Goal: Task Accomplishment & Management: Complete application form

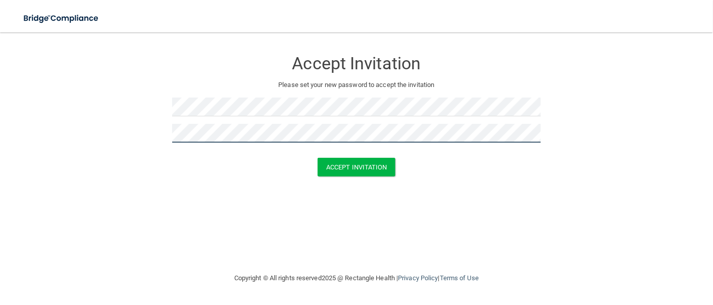
click at [318, 158] on button "Accept Invitation" at bounding box center [357, 167] width 78 height 19
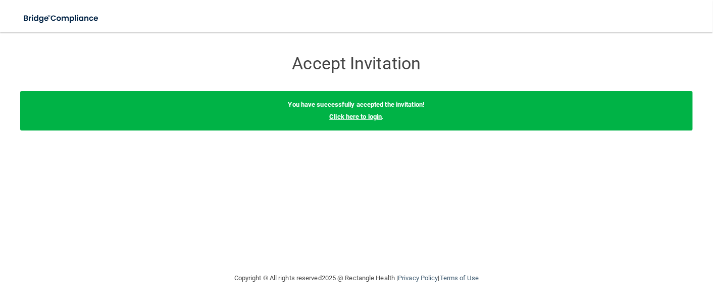
click at [367, 116] on link "Click here to login" at bounding box center [355, 117] width 53 height 8
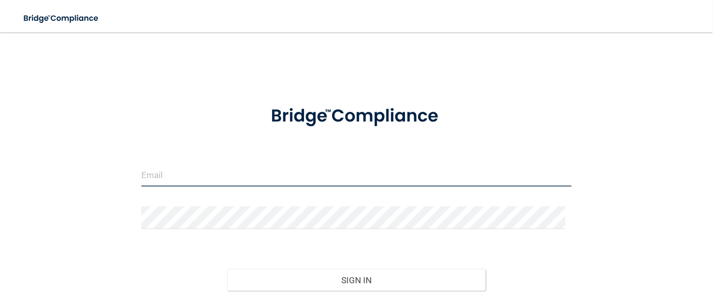
click at [345, 171] on input "email" at bounding box center [356, 175] width 431 height 23
click at [345, 171] on input "[EMAIL_ADDRESS][DOMAIN_NAME]" at bounding box center [356, 175] width 431 height 23
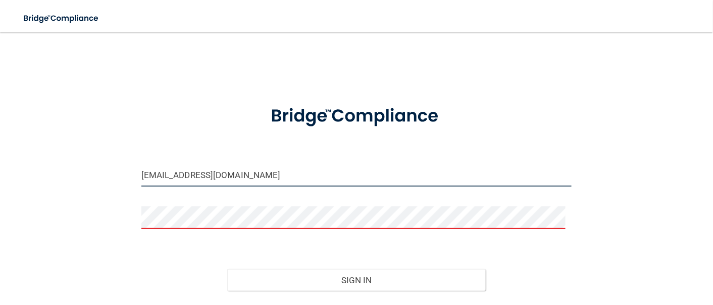
type input "[EMAIL_ADDRESS][DOMAIN_NAME]"
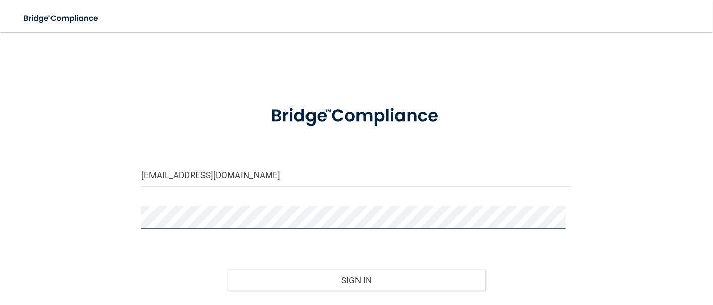
click at [227, 269] on button "Sign In" at bounding box center [356, 280] width 259 height 22
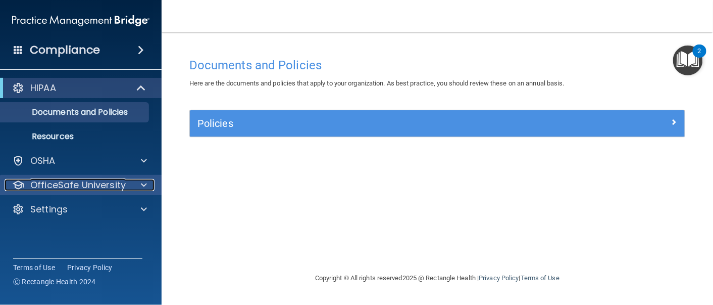
click at [131, 185] on div at bounding box center [142, 185] width 25 height 12
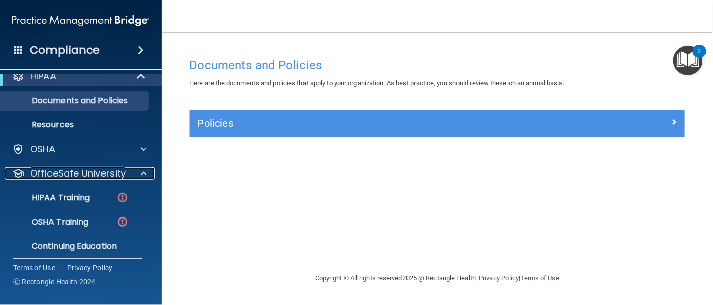
scroll to position [12, 0]
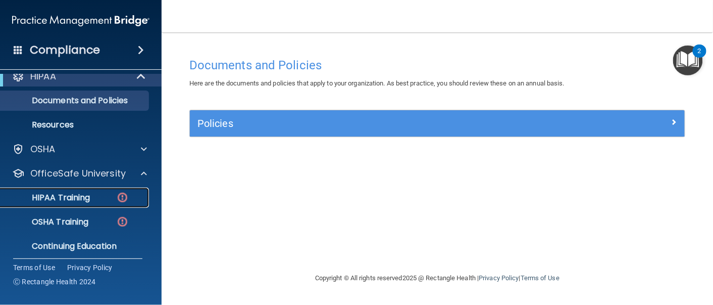
click at [108, 194] on div "HIPAA Training" at bounding box center [76, 197] width 138 height 10
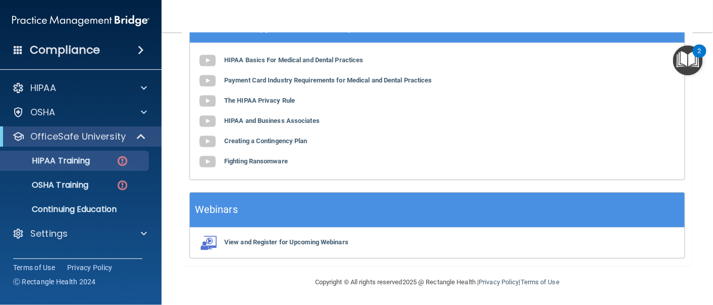
scroll to position [417, 0]
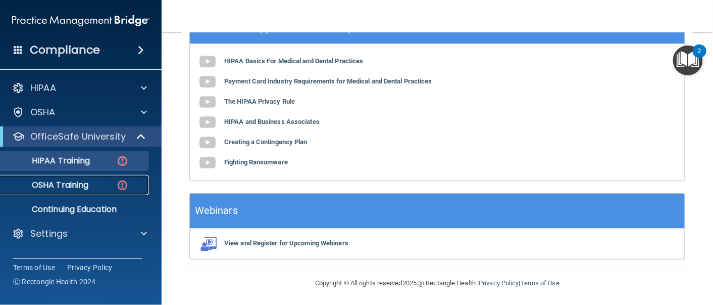
click at [97, 186] on div "OSHA Training" at bounding box center [76, 185] width 138 height 10
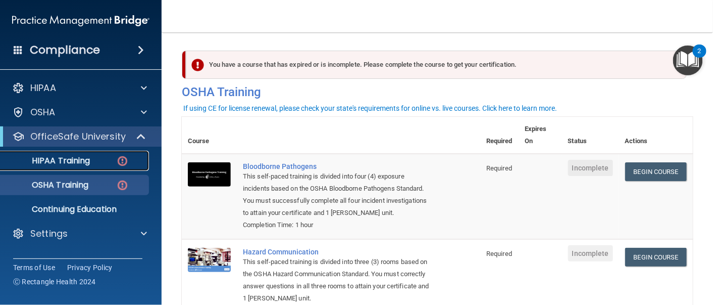
click at [64, 161] on p "HIPAA Training" at bounding box center [48, 161] width 83 height 10
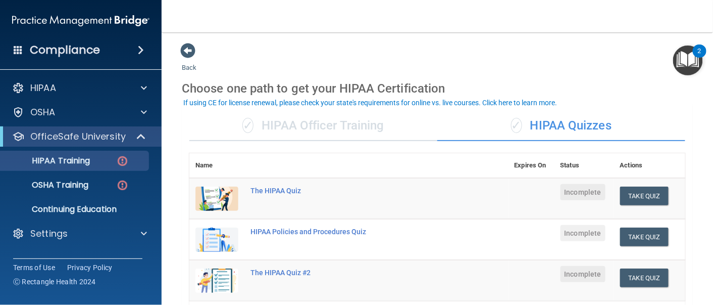
click at [342, 34] on main "Back Choose one path to get your HIPAA Certification ✓ HIPAA Officer Training ✓…" at bounding box center [438, 168] width 552 height 272
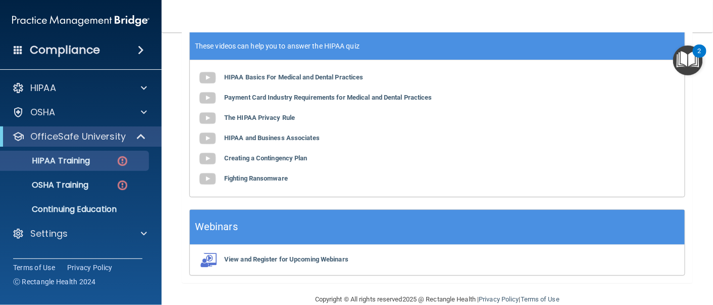
scroll to position [400, 0]
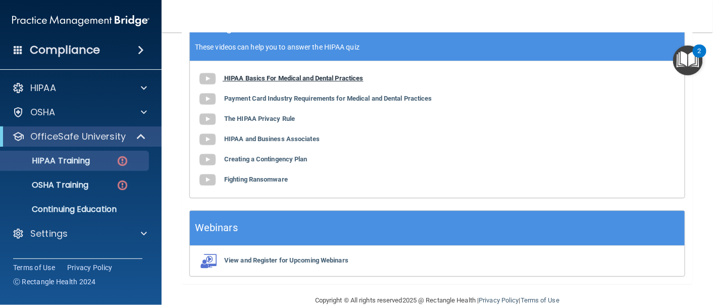
click at [269, 79] on b "HIPAA Basics For Medical and Dental Practices" at bounding box center [293, 78] width 139 height 8
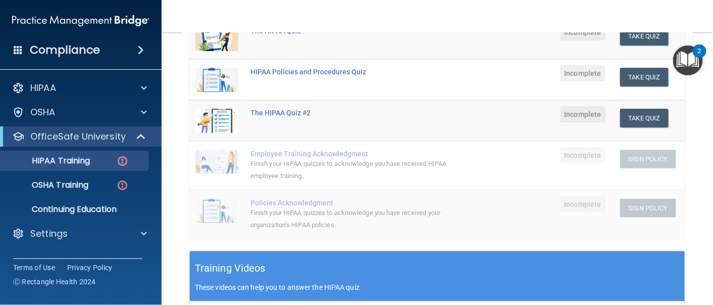
scroll to position [140, 0]
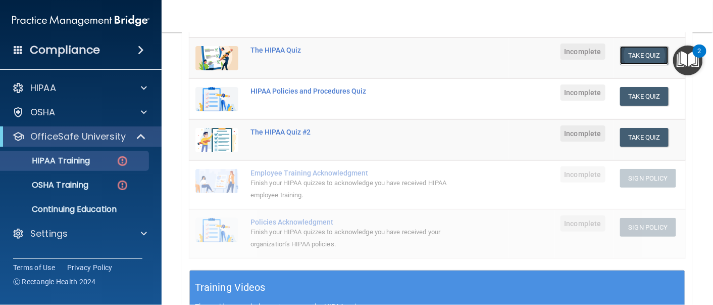
click at [635, 55] on button "Take Quiz" at bounding box center [644, 55] width 48 height 19
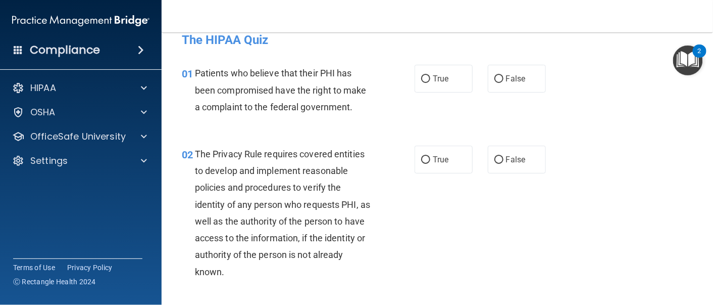
scroll to position [15, 0]
click at [440, 83] on span "True" at bounding box center [441, 79] width 16 height 10
click at [430, 83] on input "True" at bounding box center [425, 80] width 9 height 8
radio input "true"
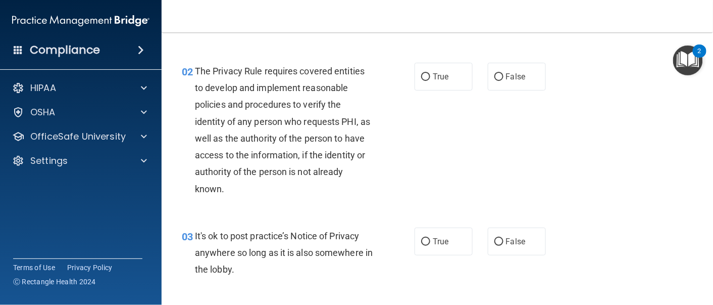
scroll to position [99, 0]
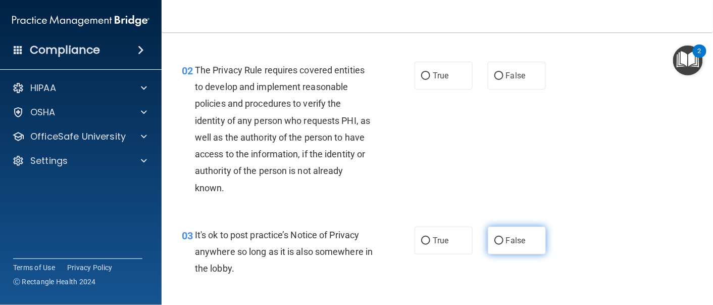
click at [512, 241] on span "False" at bounding box center [516, 240] width 20 height 10
click at [504, 241] on input "False" at bounding box center [499, 241] width 9 height 8
radio input "true"
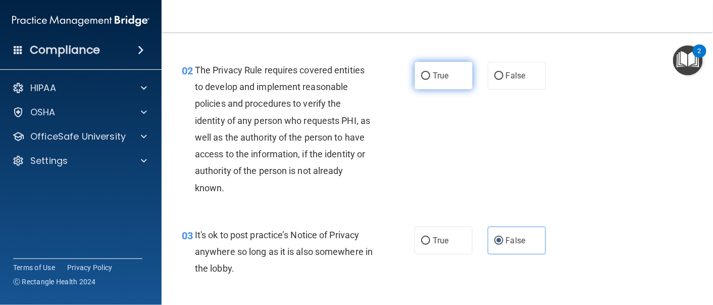
click at [425, 82] on label "True" at bounding box center [444, 76] width 58 height 28
click at [425, 80] on input "True" at bounding box center [425, 76] width 9 height 8
radio input "true"
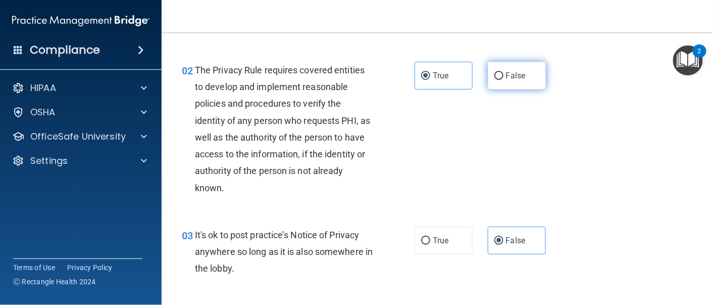
click at [495, 74] on input "False" at bounding box center [499, 76] width 9 height 8
radio input "true"
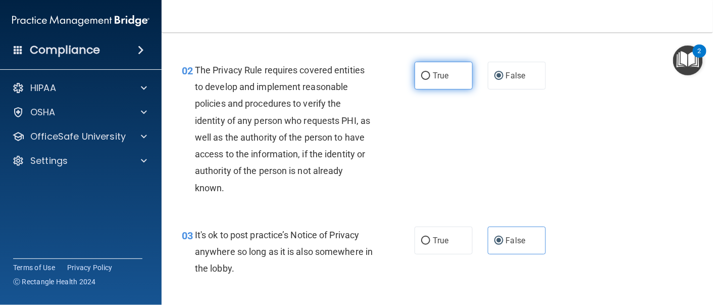
click at [433, 73] on span "True" at bounding box center [441, 76] width 16 height 10
click at [427, 73] on input "True" at bounding box center [425, 76] width 9 height 8
radio input "true"
radio input "false"
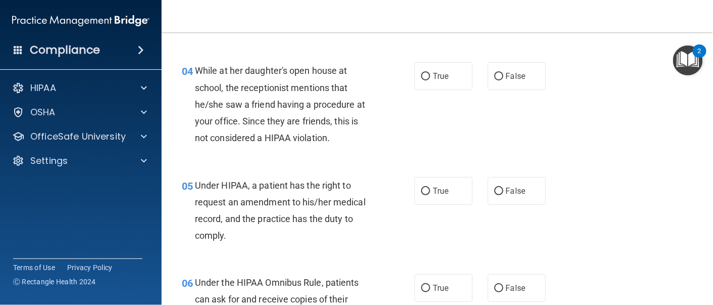
scroll to position [344, 0]
click at [499, 81] on label "False" at bounding box center [517, 76] width 58 height 28
click at [499, 80] on input "False" at bounding box center [499, 76] width 9 height 8
radio input "true"
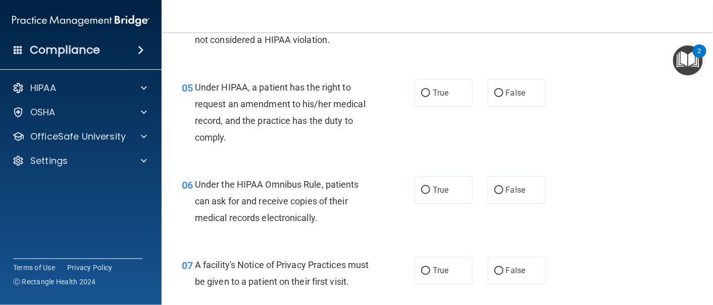
scroll to position [442, 0]
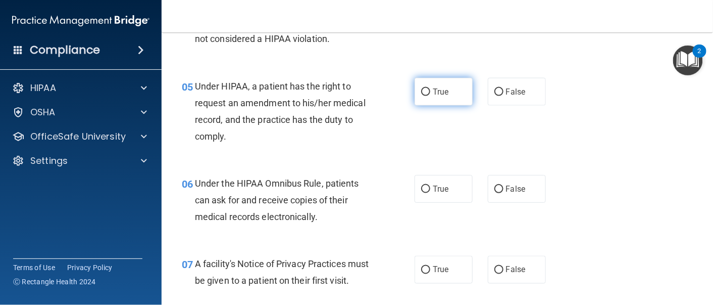
click at [433, 90] on span "True" at bounding box center [441, 92] width 16 height 10
click at [428, 90] on input "True" at bounding box center [425, 92] width 9 height 8
radio input "true"
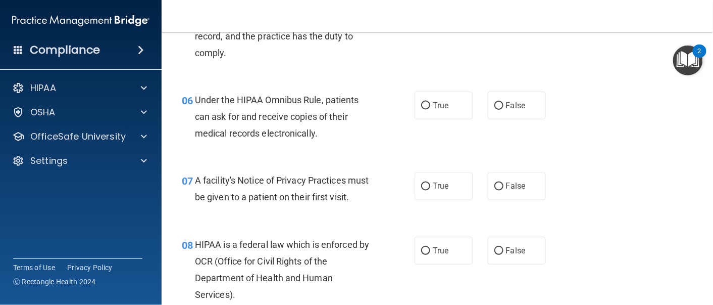
scroll to position [526, 0]
drag, startPoint x: 396, startPoint y: 138, endPoint x: 357, endPoint y: 134, distance: 38.6
click at [357, 134] on div "Under the HIPAA Omnibus Rule, patients can ask for and receive copies of their …" at bounding box center [288, 116] width 186 height 51
click at [426, 112] on label "True" at bounding box center [444, 105] width 58 height 28
click at [426, 109] on input "True" at bounding box center [425, 106] width 9 height 8
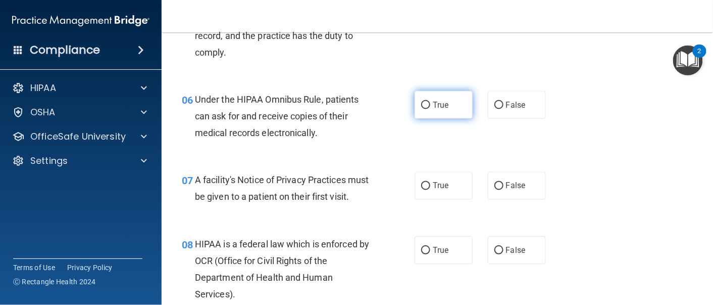
radio input "true"
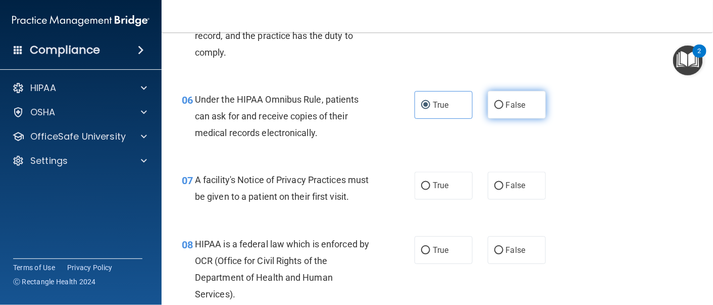
click at [497, 113] on label "False" at bounding box center [517, 105] width 58 height 28
click at [497, 109] on input "False" at bounding box center [499, 106] width 9 height 8
radio input "true"
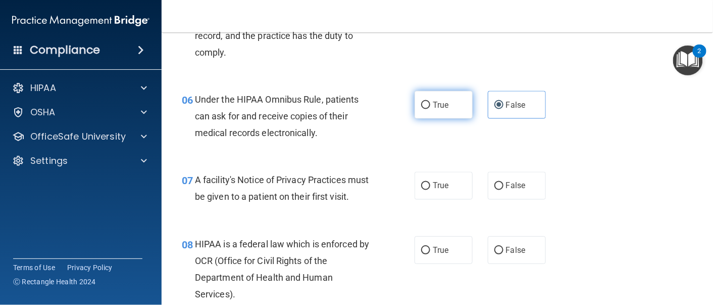
click at [451, 105] on label "True" at bounding box center [444, 105] width 58 height 28
click at [430, 105] on input "True" at bounding box center [425, 106] width 9 height 8
radio input "true"
radio input "false"
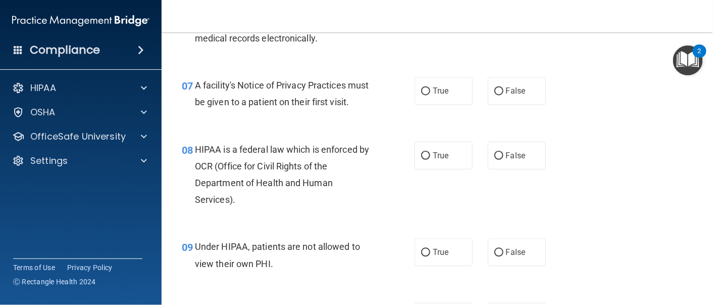
scroll to position [631, 0]
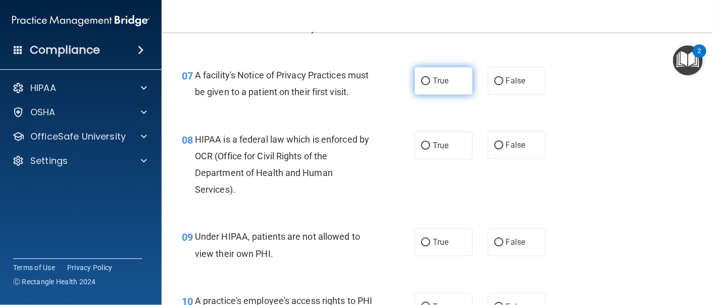
click at [427, 87] on label "True" at bounding box center [444, 81] width 58 height 28
click at [427, 85] on input "True" at bounding box center [425, 82] width 9 height 8
radio input "true"
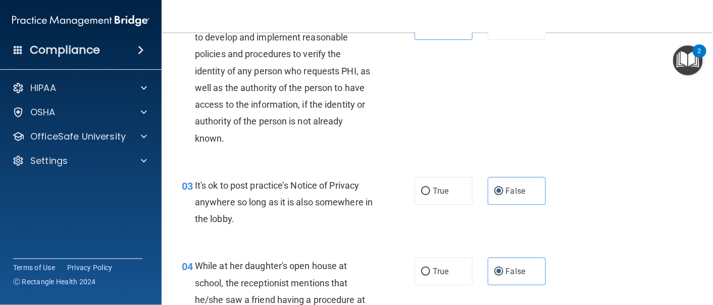
scroll to position [148, 0]
click at [437, 188] on span "True" at bounding box center [441, 191] width 16 height 10
click at [430, 188] on input "True" at bounding box center [425, 192] width 9 height 8
radio input "true"
radio input "false"
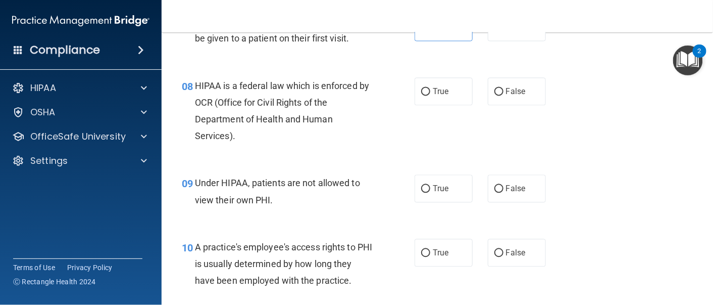
scroll to position [685, 0]
click at [435, 95] on span "True" at bounding box center [441, 91] width 16 height 10
click at [430, 95] on input "True" at bounding box center [425, 91] width 9 height 8
radio input "true"
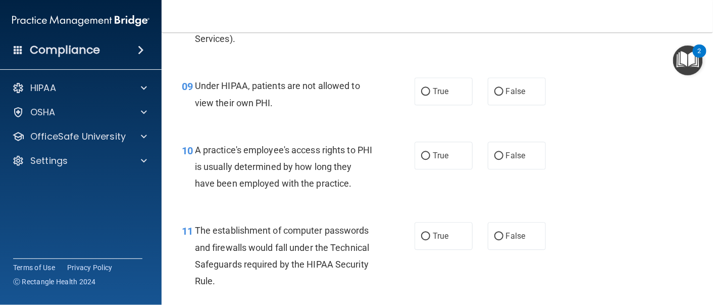
scroll to position [782, 0]
click at [499, 105] on label "False" at bounding box center [517, 91] width 58 height 28
click at [499, 95] on input "False" at bounding box center [499, 91] width 9 height 8
radio input "true"
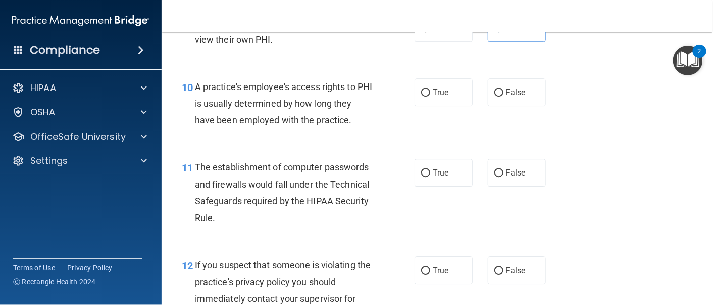
scroll to position [844, 0]
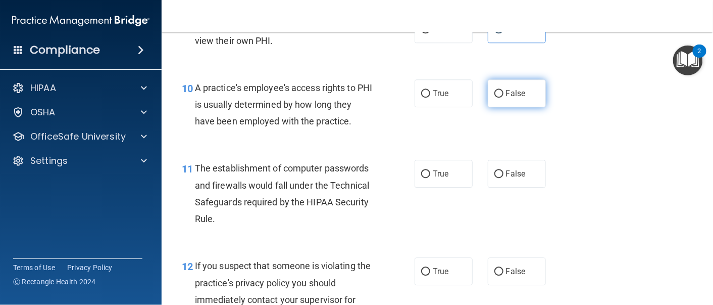
click at [517, 98] on span "False" at bounding box center [516, 93] width 20 height 10
click at [504, 97] on input "False" at bounding box center [499, 94] width 9 height 8
radio input "true"
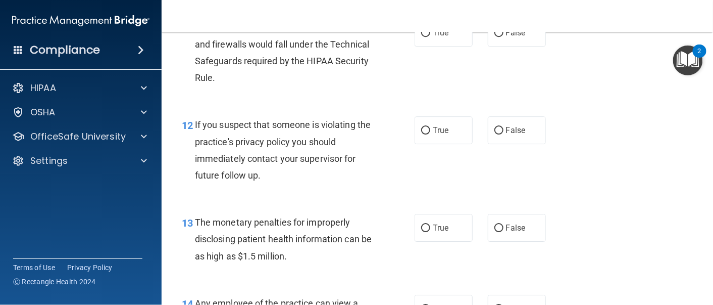
scroll to position [985, 0]
click at [437, 47] on label "True" at bounding box center [444, 33] width 58 height 28
click at [430, 37] on input "True" at bounding box center [425, 34] width 9 height 8
radio input "true"
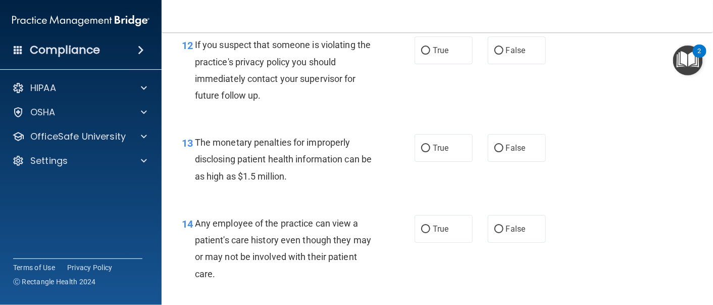
scroll to position [1065, 0]
click at [425, 64] on label "True" at bounding box center [444, 50] width 58 height 28
click at [425, 54] on input "True" at bounding box center [425, 50] width 9 height 8
radio input "true"
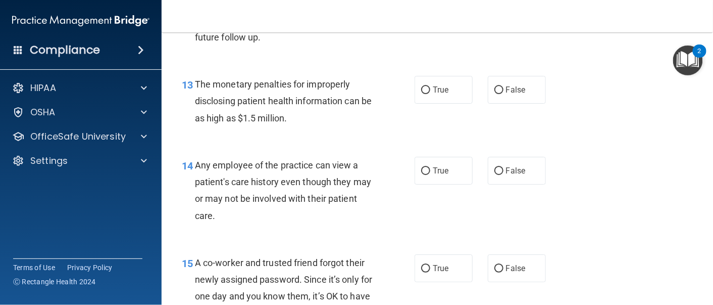
scroll to position [1124, 0]
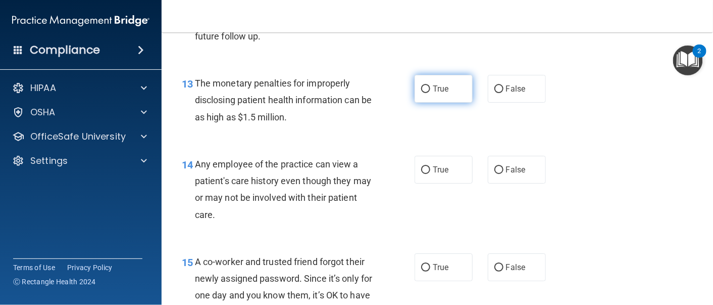
click at [422, 93] on input "True" at bounding box center [425, 89] width 9 height 8
radio input "true"
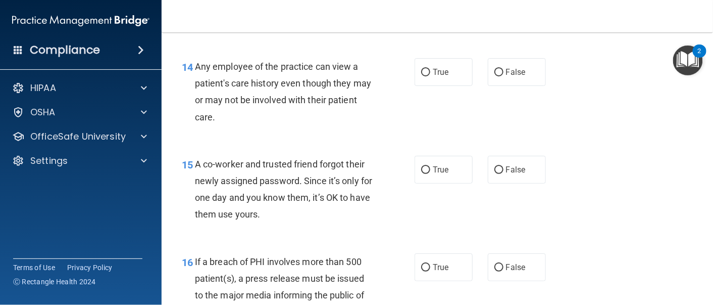
scroll to position [1223, 0]
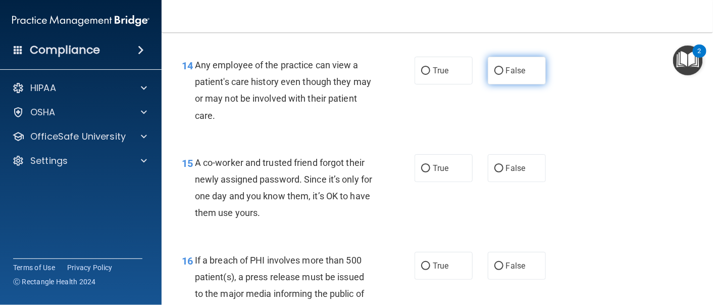
click at [510, 84] on label "False" at bounding box center [517, 71] width 58 height 28
click at [504, 75] on input "False" at bounding box center [499, 71] width 9 height 8
radio input "true"
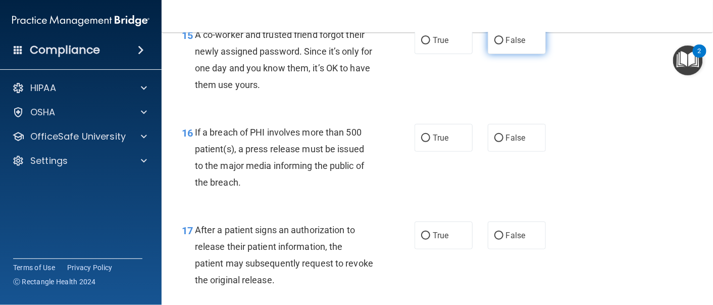
scroll to position [1352, 0]
click at [498, 53] on label "False" at bounding box center [517, 39] width 58 height 28
click at [498, 43] on input "False" at bounding box center [499, 40] width 9 height 8
radio input "true"
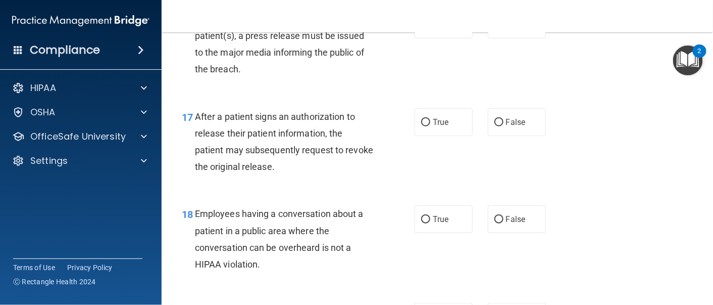
scroll to position [1460, 0]
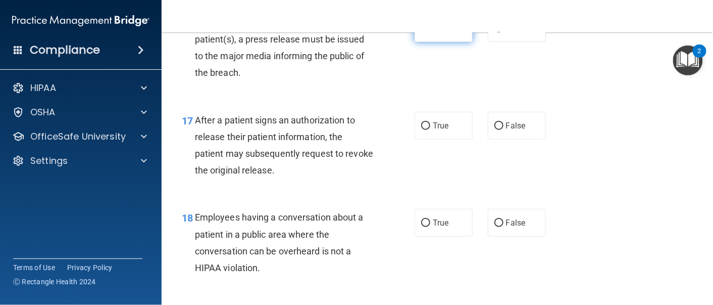
click at [422, 32] on input "True" at bounding box center [425, 29] width 9 height 8
radio input "true"
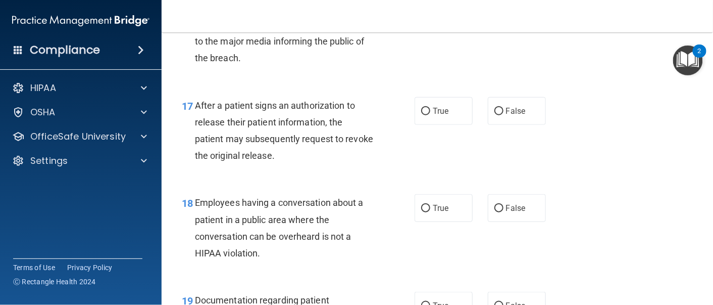
scroll to position [1478, 0]
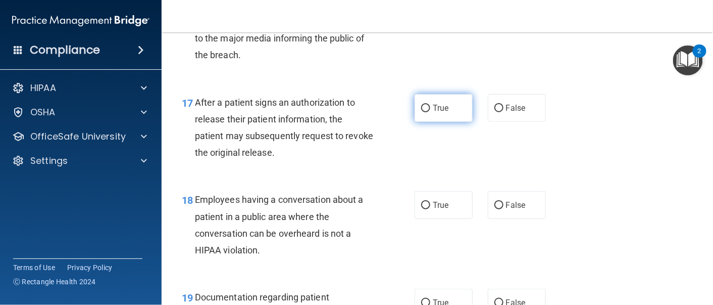
click at [422, 122] on label "True" at bounding box center [444, 108] width 58 height 28
click at [422, 112] on input "True" at bounding box center [425, 109] width 9 height 8
radio input "true"
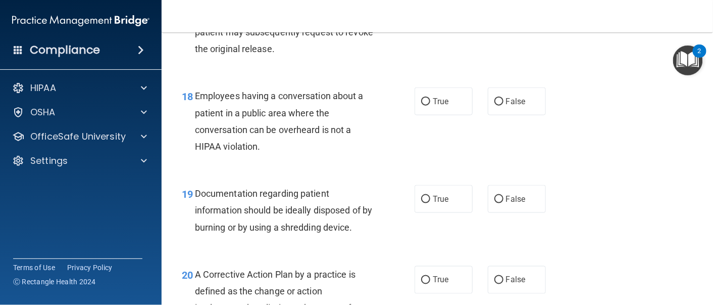
scroll to position [1581, 0]
click at [506, 107] on span "False" at bounding box center [516, 102] width 20 height 10
click at [504, 106] on input "False" at bounding box center [499, 103] width 9 height 8
radio input "true"
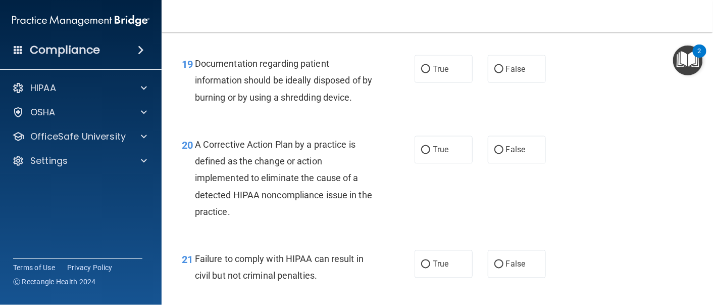
scroll to position [1712, 0]
click at [430, 82] on label "True" at bounding box center [444, 69] width 58 height 28
click at [430, 73] on input "True" at bounding box center [425, 69] width 9 height 8
radio input "true"
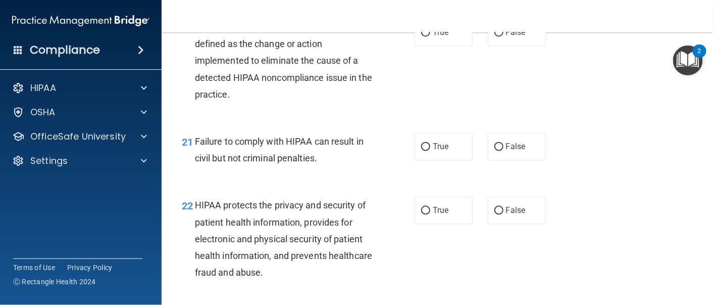
scroll to position [1829, 0]
click at [433, 37] on span "True" at bounding box center [441, 32] width 16 height 10
click at [429, 36] on input "True" at bounding box center [425, 33] width 9 height 8
radio input "true"
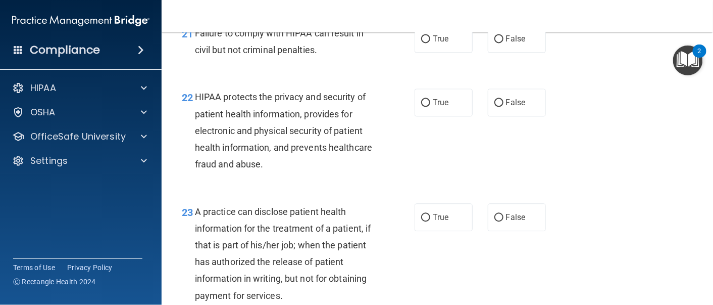
scroll to position [1938, 0]
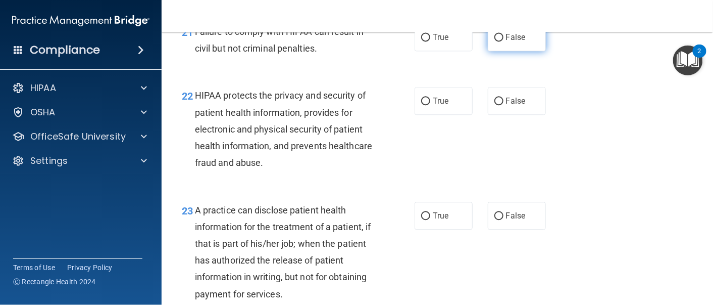
click at [488, 51] on label "False" at bounding box center [517, 37] width 58 height 28
click at [495, 41] on input "False" at bounding box center [499, 38] width 9 height 8
radio input "true"
click at [357, 171] on div "HIPAA protects the privacy and security of patient health information, provides…" at bounding box center [288, 129] width 186 height 84
click at [431, 115] on label "True" at bounding box center [444, 101] width 58 height 28
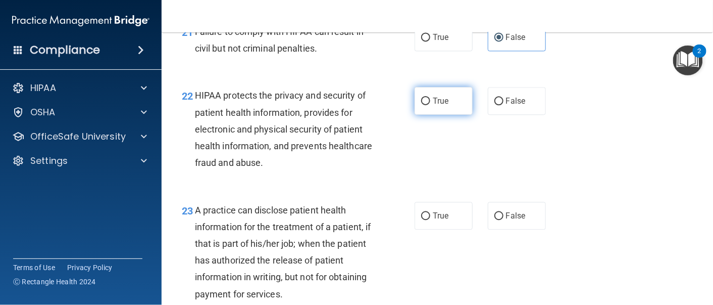
click at [430, 105] on input "True" at bounding box center [425, 101] width 9 height 8
radio input "true"
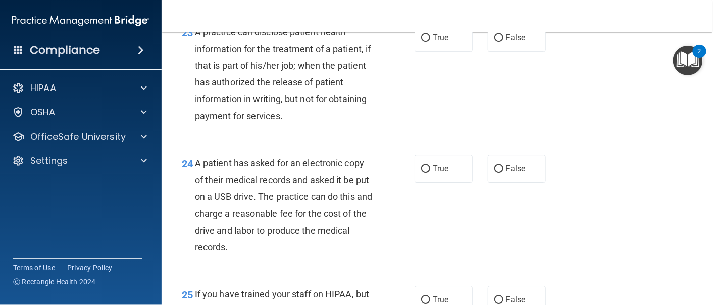
scroll to position [2121, 0]
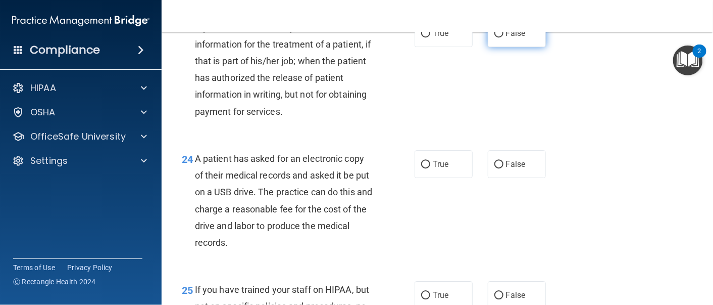
click at [508, 47] on label "False" at bounding box center [517, 33] width 58 height 28
click at [504, 37] on input "False" at bounding box center [499, 34] width 9 height 8
radio input "true"
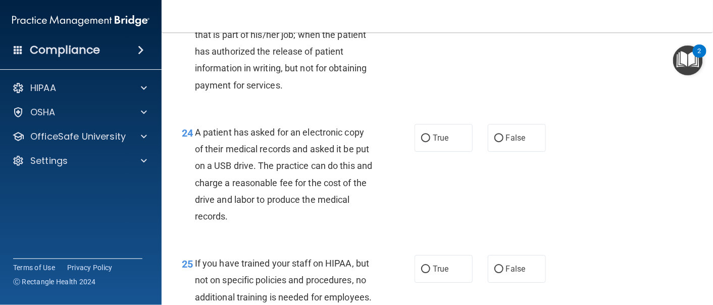
scroll to position [2148, 0]
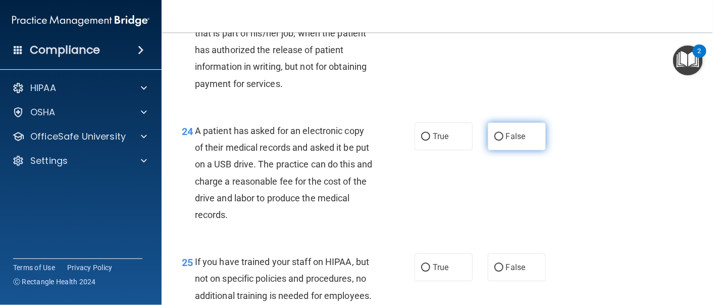
click at [496, 140] on input "False" at bounding box center [499, 137] width 9 height 8
radio input "true"
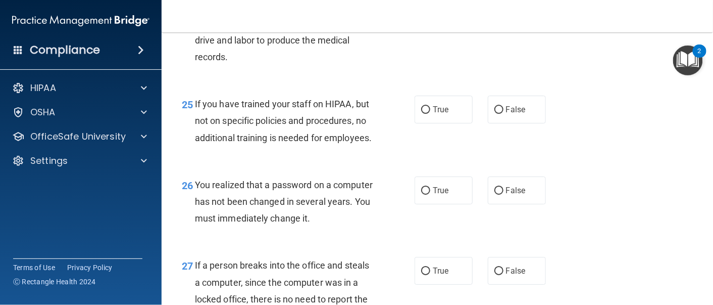
scroll to position [2315, 0]
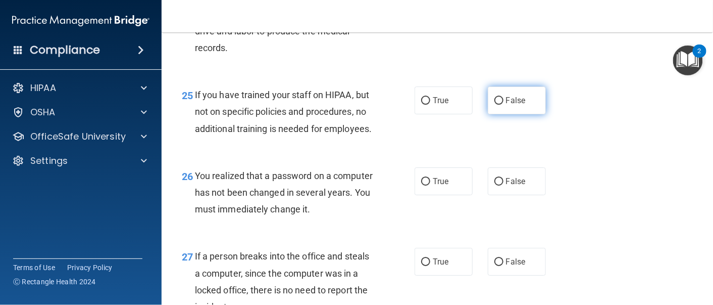
click at [508, 114] on label "False" at bounding box center [517, 100] width 58 height 28
click at [504, 105] on input "False" at bounding box center [499, 101] width 9 height 8
radio input "true"
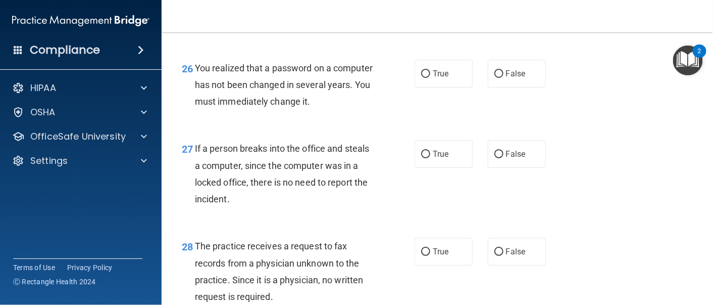
scroll to position [2423, 0]
click at [403, 115] on div "26 You realized that a password on a computer has not been changed in several y…" at bounding box center [298, 87] width 263 height 56
click at [421, 77] on input "True" at bounding box center [425, 74] width 9 height 8
radio input "true"
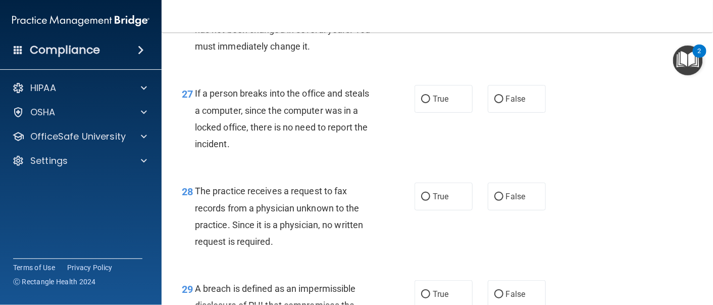
scroll to position [2478, 0]
click at [506, 103] on span "False" at bounding box center [516, 98] width 20 height 10
click at [504, 103] on input "False" at bounding box center [499, 99] width 9 height 8
radio input "true"
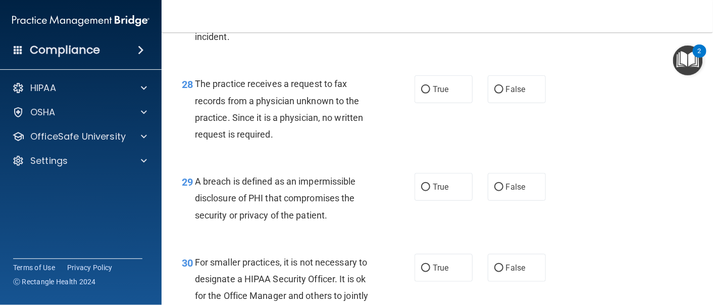
scroll to position [2599, 0]
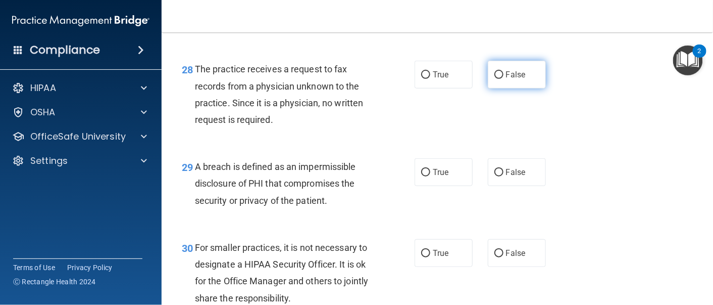
click at [506, 79] on span "False" at bounding box center [516, 75] width 20 height 10
click at [502, 79] on input "False" at bounding box center [499, 75] width 9 height 8
radio input "true"
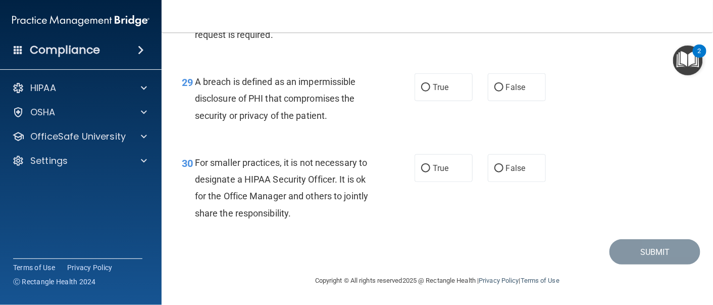
scroll to position [2713, 0]
click at [446, 101] on label "True" at bounding box center [444, 87] width 58 height 28
click at [430, 91] on input "True" at bounding box center [425, 88] width 9 height 8
radio input "true"
click at [513, 182] on label "False" at bounding box center [517, 168] width 58 height 28
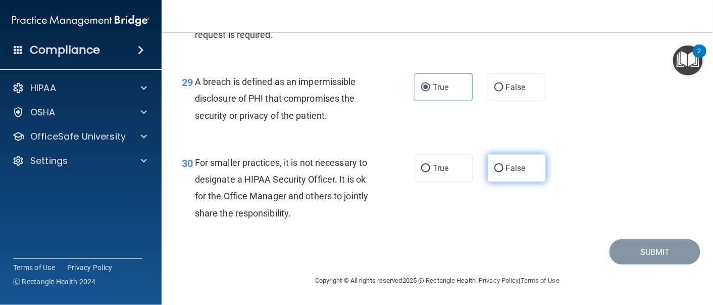
click at [504, 172] on input "False" at bounding box center [499, 169] width 9 height 8
radio input "true"
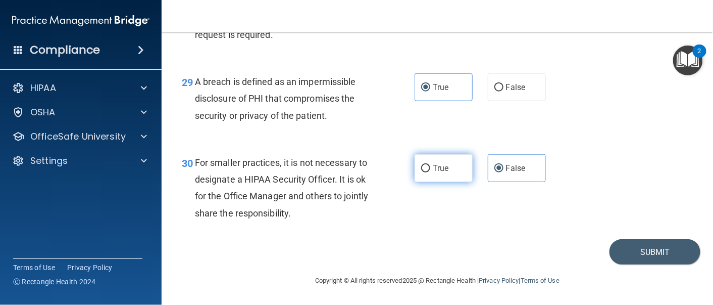
click at [418, 182] on label "True" at bounding box center [444, 168] width 58 height 28
click at [421, 172] on input "True" at bounding box center [425, 169] width 9 height 8
radio input "true"
radio input "false"
click at [621, 265] on button "Submit" at bounding box center [655, 252] width 91 height 26
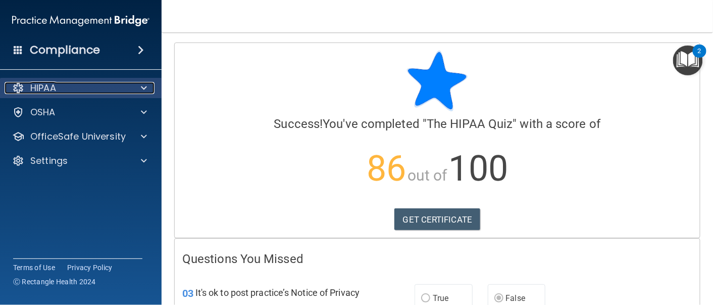
click at [65, 90] on div "HIPAA" at bounding box center [67, 88] width 125 height 12
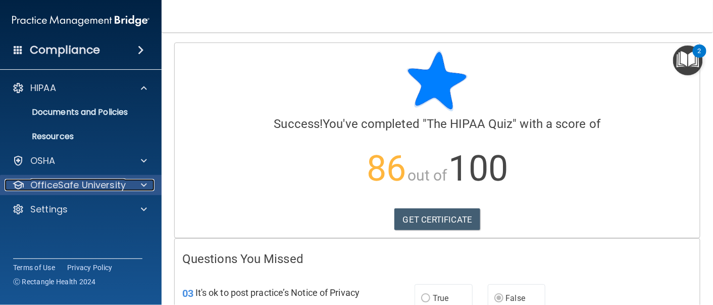
click at [120, 185] on p "OfficeSafe University" at bounding box center [77, 185] width 95 height 12
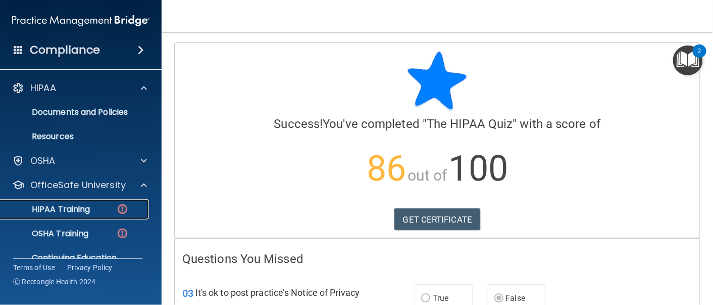
click at [115, 210] on div "HIPAA Training" at bounding box center [76, 209] width 138 height 10
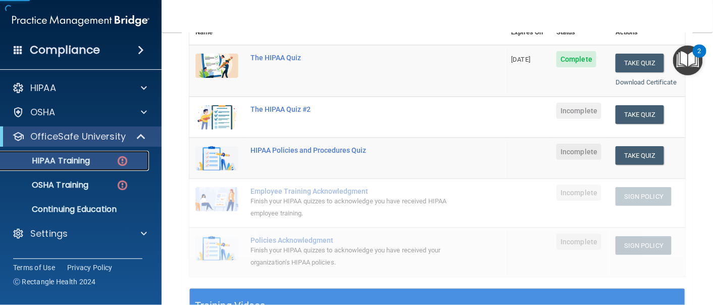
scroll to position [134, 0]
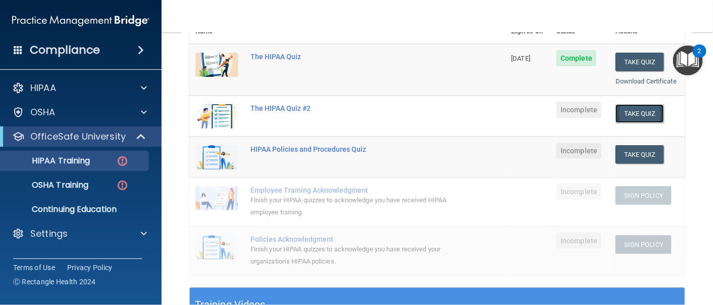
click at [631, 119] on button "Take Quiz" at bounding box center [640, 113] width 48 height 19
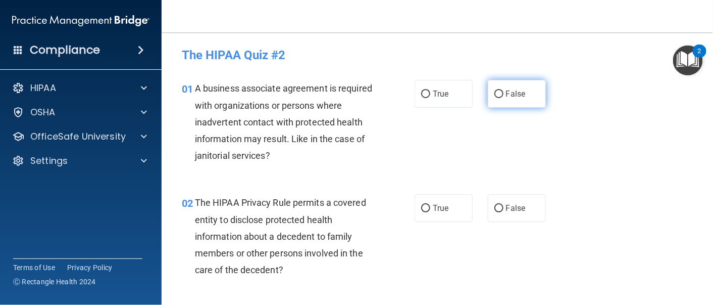
click at [496, 94] on input "False" at bounding box center [499, 94] width 9 height 8
radio input "true"
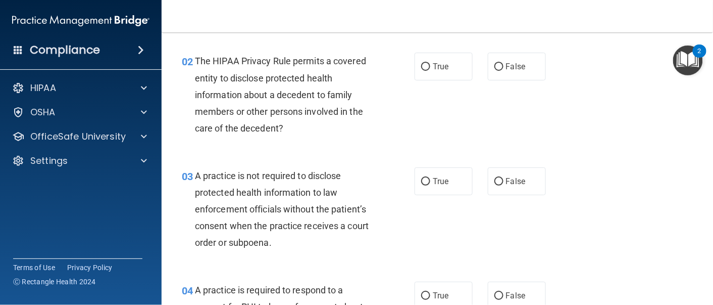
scroll to position [142, 0]
click at [422, 180] on input "True" at bounding box center [425, 181] width 9 height 8
radio input "true"
click at [508, 177] on span "False" at bounding box center [516, 181] width 20 height 10
click at [504, 177] on input "False" at bounding box center [499, 181] width 9 height 8
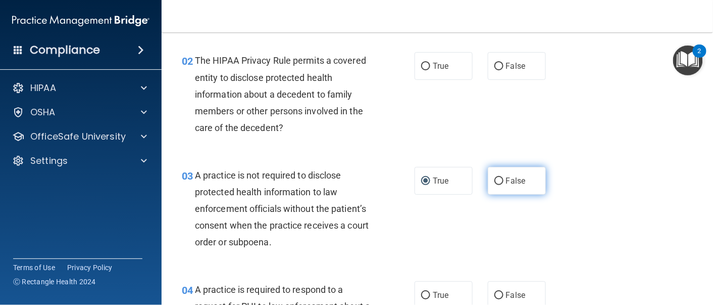
radio input "true"
radio input "false"
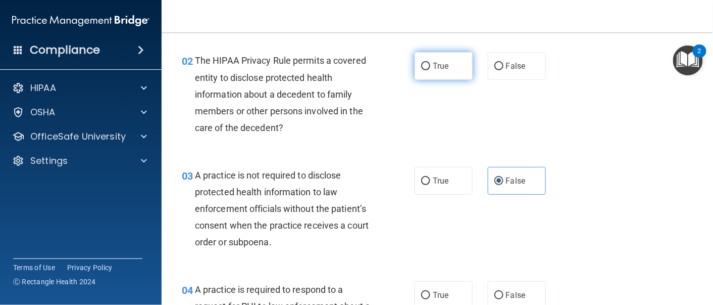
click at [448, 60] on label "True" at bounding box center [444, 66] width 58 height 28
click at [430, 63] on input "True" at bounding box center [425, 67] width 9 height 8
radio input "true"
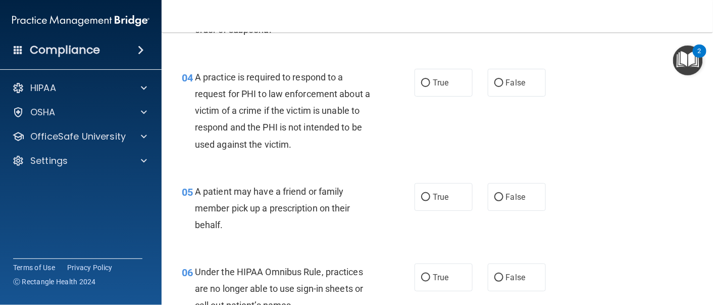
scroll to position [355, 0]
click at [506, 84] on span "False" at bounding box center [516, 82] width 20 height 10
click at [504, 84] on input "False" at bounding box center [499, 83] width 9 height 8
radio input "true"
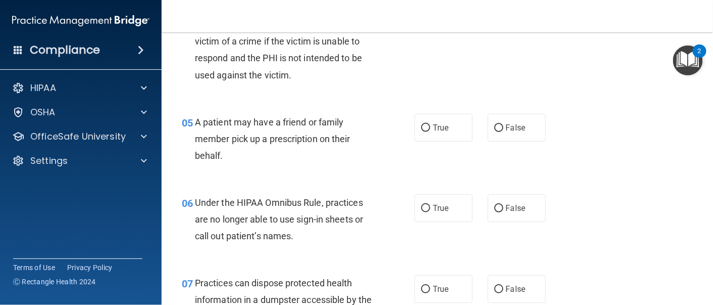
scroll to position [424, 0]
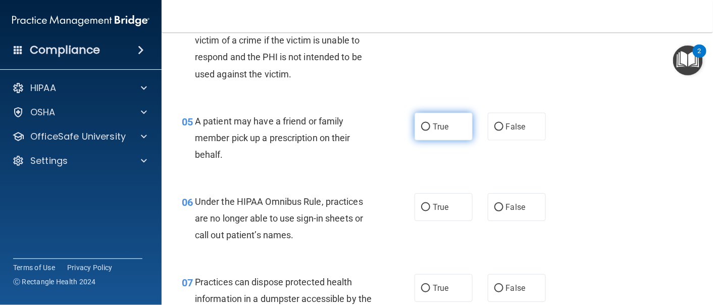
click at [433, 128] on span "True" at bounding box center [441, 127] width 16 height 10
click at [430, 128] on input "True" at bounding box center [425, 127] width 9 height 8
radio input "true"
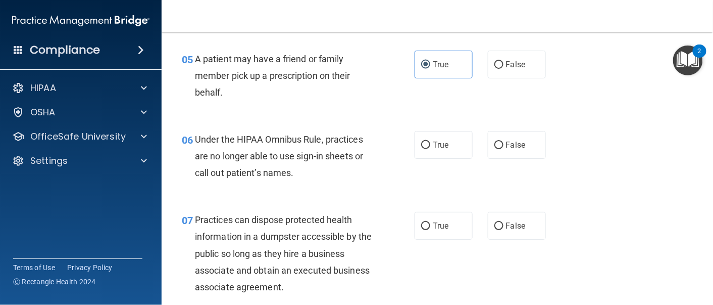
scroll to position [489, 0]
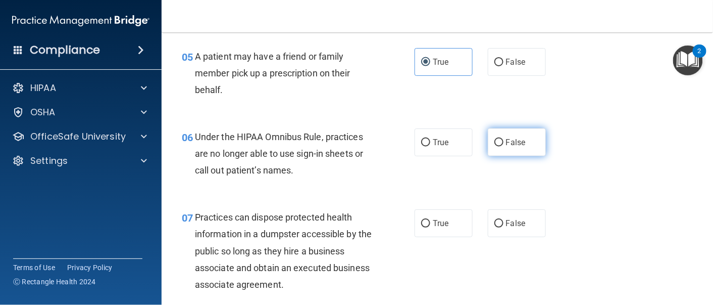
click at [519, 146] on span "False" at bounding box center [516, 142] width 20 height 10
click at [504, 146] on input "False" at bounding box center [499, 143] width 9 height 8
radio input "true"
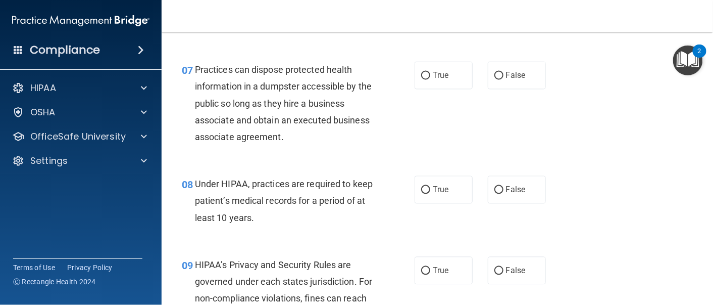
scroll to position [636, 0]
click at [440, 190] on span "True" at bounding box center [441, 190] width 16 height 10
click at [430, 190] on input "True" at bounding box center [425, 190] width 9 height 8
radio input "true"
click at [506, 79] on span "False" at bounding box center [516, 76] width 20 height 10
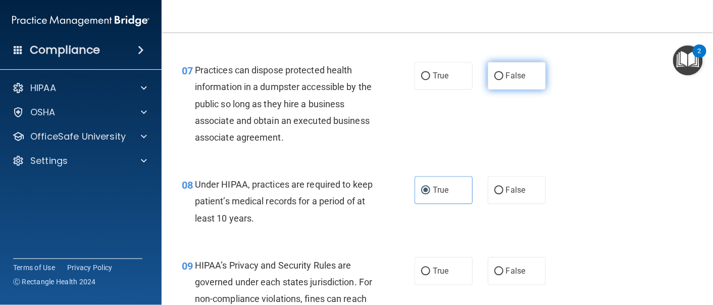
click at [503, 79] on input "False" at bounding box center [499, 76] width 9 height 8
radio input "true"
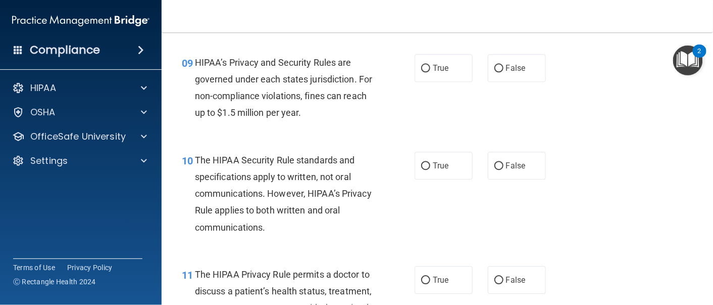
scroll to position [840, 0]
click at [421, 69] on input "True" at bounding box center [425, 68] width 9 height 8
radio input "true"
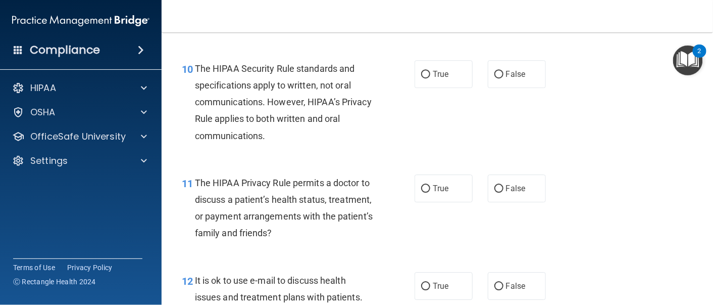
scroll to position [931, 0]
click at [434, 82] on label "True" at bounding box center [444, 74] width 58 height 28
click at [430, 78] on input "True" at bounding box center [425, 74] width 9 height 8
radio input "true"
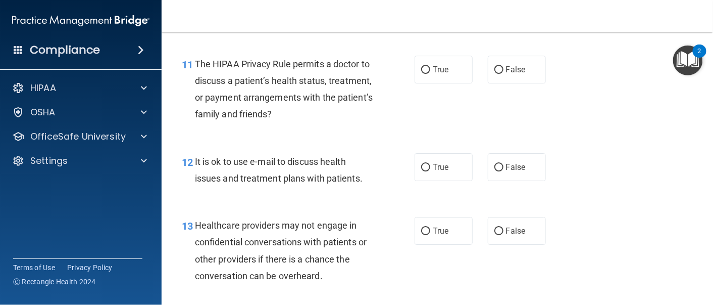
scroll to position [1050, 0]
click at [500, 177] on label "False" at bounding box center [517, 167] width 58 height 28
click at [500, 171] on input "False" at bounding box center [499, 167] width 9 height 8
radio input "true"
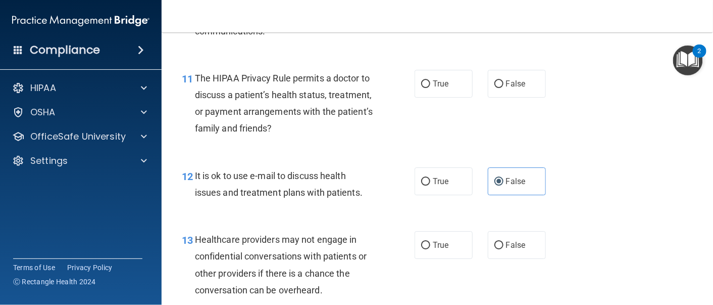
scroll to position [1036, 0]
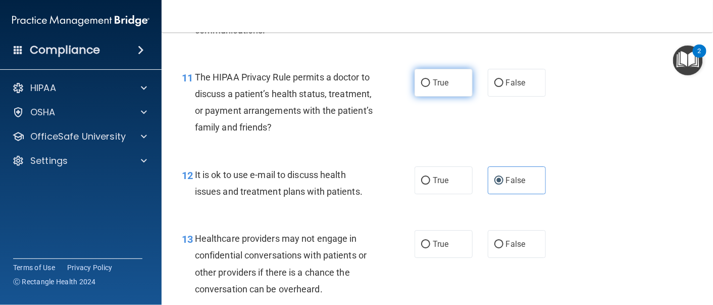
click at [434, 86] on span "True" at bounding box center [441, 83] width 16 height 10
click at [430, 86] on input "True" at bounding box center [425, 83] width 9 height 8
radio input "true"
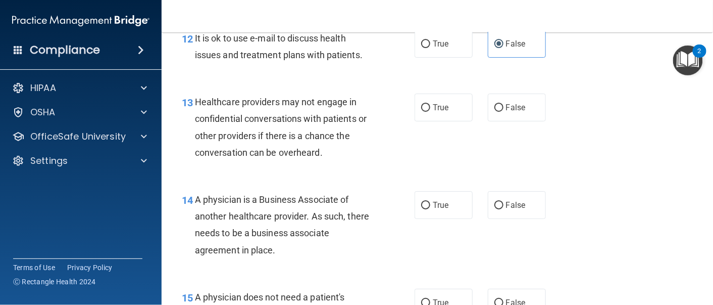
scroll to position [1173, 0]
click at [452, 107] on label "True" at bounding box center [444, 107] width 58 height 28
click at [430, 107] on input "True" at bounding box center [425, 108] width 9 height 8
radio input "true"
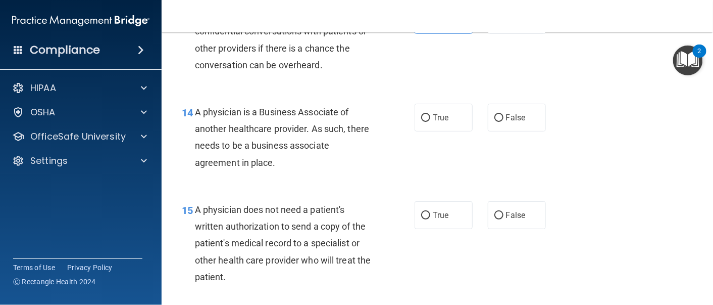
scroll to position [1261, 0]
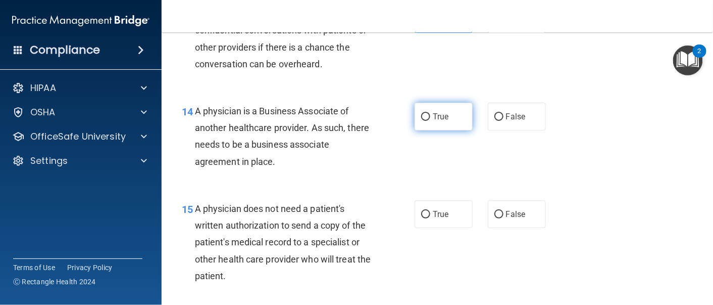
click at [437, 119] on span "True" at bounding box center [441, 117] width 16 height 10
click at [430, 119] on input "True" at bounding box center [425, 117] width 9 height 8
radio input "true"
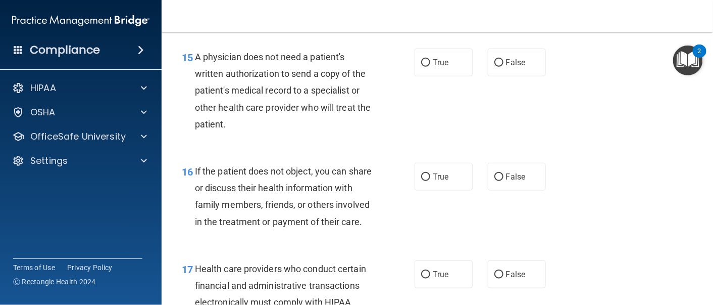
scroll to position [1413, 0]
click at [507, 58] on span "False" at bounding box center [516, 62] width 20 height 10
click at [504, 59] on input "False" at bounding box center [499, 63] width 9 height 8
radio input "true"
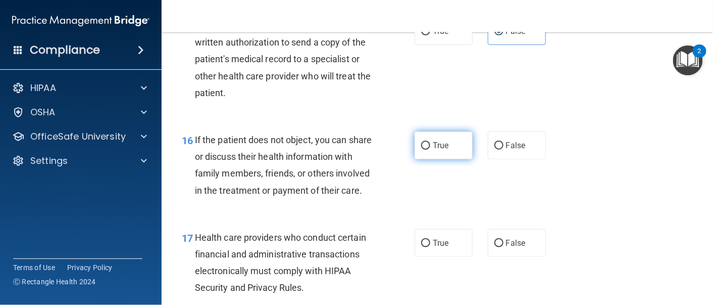
scroll to position [1444, 0]
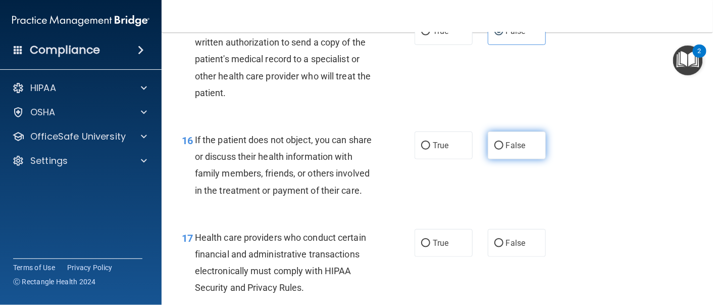
click at [506, 148] on span "False" at bounding box center [516, 145] width 20 height 10
click at [503, 148] on input "False" at bounding box center [499, 146] width 9 height 8
radio input "true"
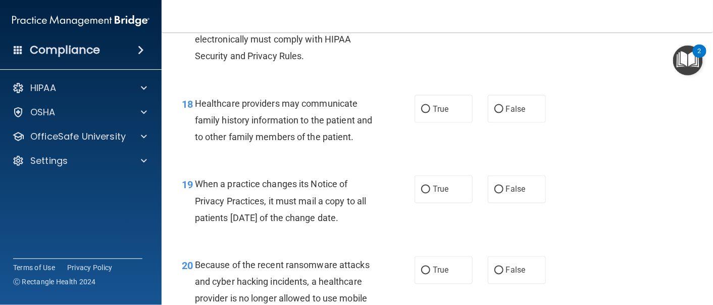
scroll to position [1617, 0]
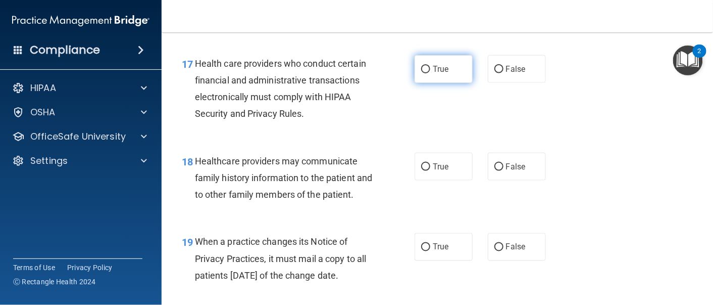
click at [440, 83] on label "True" at bounding box center [444, 69] width 58 height 28
click at [430, 73] on input "True" at bounding box center [425, 70] width 9 height 8
radio input "true"
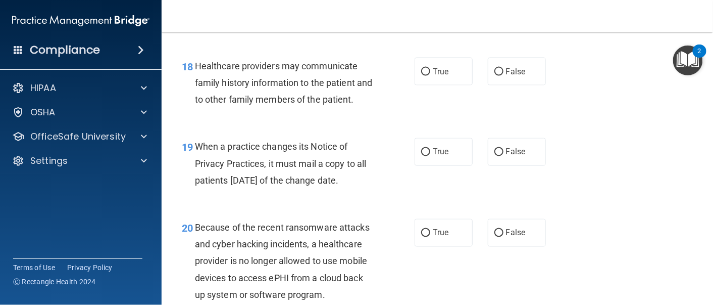
scroll to position [1713, 0]
click at [439, 85] on label "True" at bounding box center [444, 71] width 58 height 28
click at [430, 75] on input "True" at bounding box center [425, 72] width 9 height 8
radio input "true"
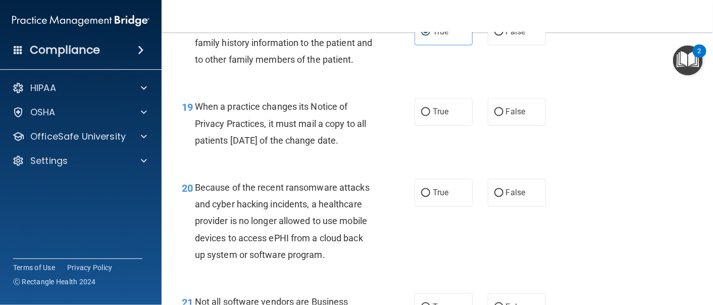
scroll to position [1756, 0]
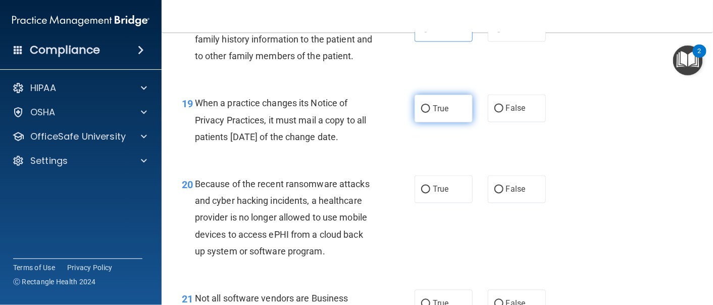
click at [426, 122] on label "True" at bounding box center [444, 108] width 58 height 28
click at [426, 113] on input "True" at bounding box center [425, 109] width 9 height 8
radio input "true"
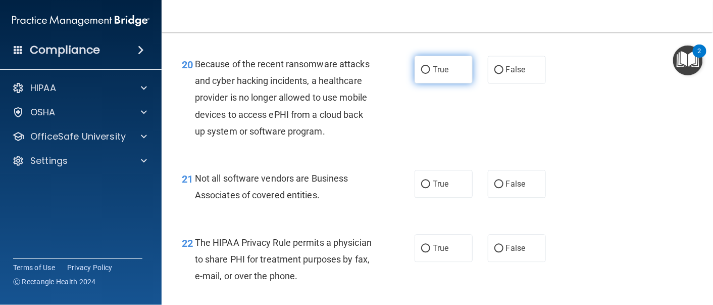
click at [421, 83] on label "True" at bounding box center [444, 70] width 58 height 28
click at [421, 74] on input "True" at bounding box center [425, 70] width 9 height 8
radio input "true"
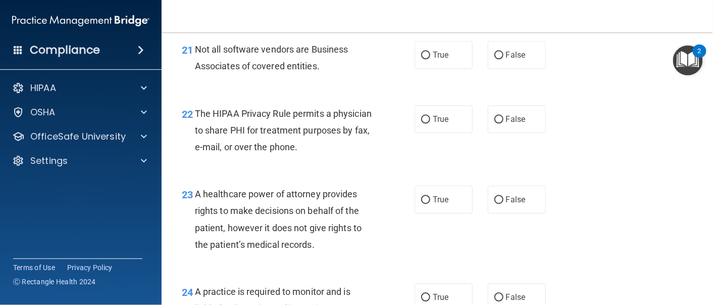
scroll to position [2005, 0]
click at [435, 59] on span "True" at bounding box center [441, 55] width 16 height 10
click at [430, 59] on input "True" at bounding box center [425, 55] width 9 height 8
radio input "true"
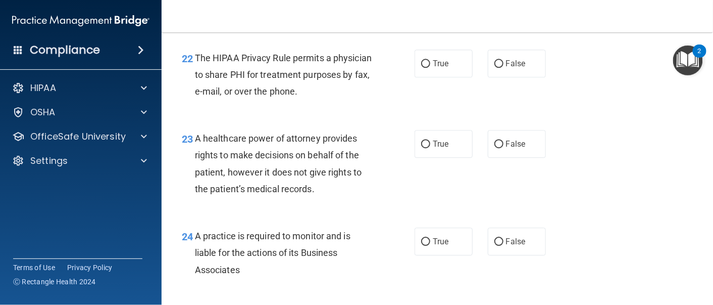
scroll to position [2066, 0]
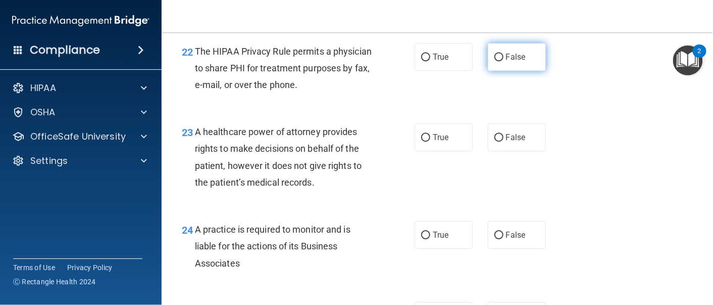
click at [510, 62] on span "False" at bounding box center [516, 57] width 20 height 10
click at [504, 61] on input "False" at bounding box center [499, 58] width 9 height 8
radio input "true"
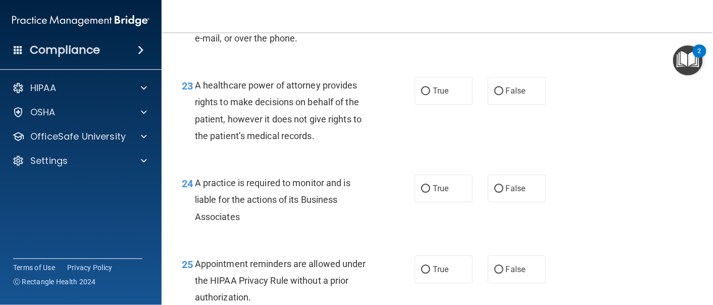
scroll to position [2112, 0]
click at [452, 25] on label "True" at bounding box center [444, 11] width 58 height 28
click at [430, 15] on input "True" at bounding box center [425, 12] width 9 height 8
radio input "true"
radio input "false"
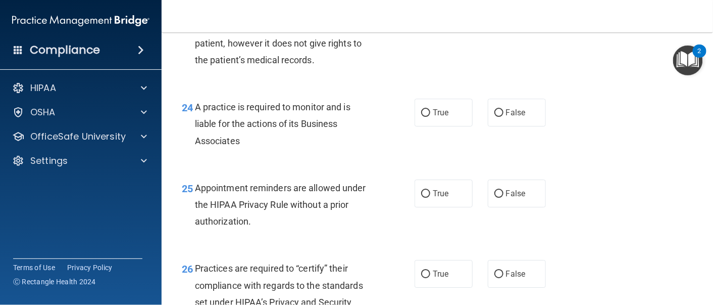
scroll to position [2189, 0]
click at [433, 19] on span "True" at bounding box center [441, 15] width 16 height 10
click at [430, 19] on input "True" at bounding box center [425, 15] width 9 height 8
radio input "true"
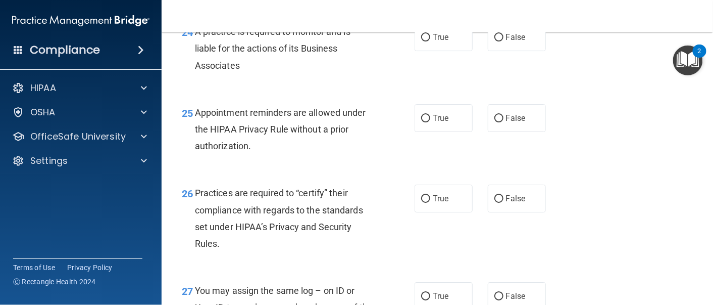
scroll to position [2265, 0]
click at [453, 51] on label "True" at bounding box center [444, 37] width 58 height 28
click at [430, 41] on input "True" at bounding box center [425, 37] width 9 height 8
radio input "true"
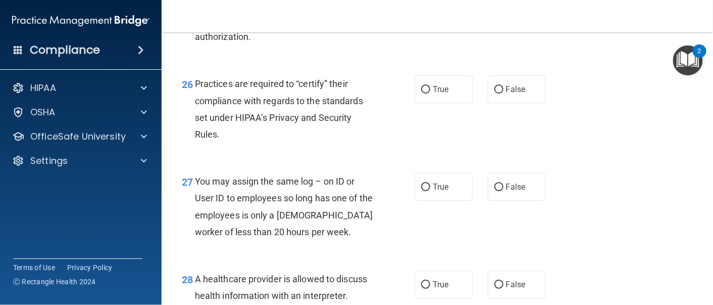
scroll to position [2374, 0]
click at [496, 22] on label "False" at bounding box center [517, 8] width 58 height 28
click at [496, 12] on input "False" at bounding box center [499, 9] width 9 height 8
radio input "true"
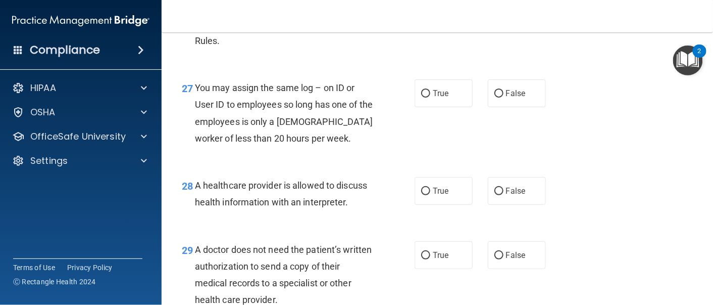
scroll to position [2466, 0]
radio input "true"
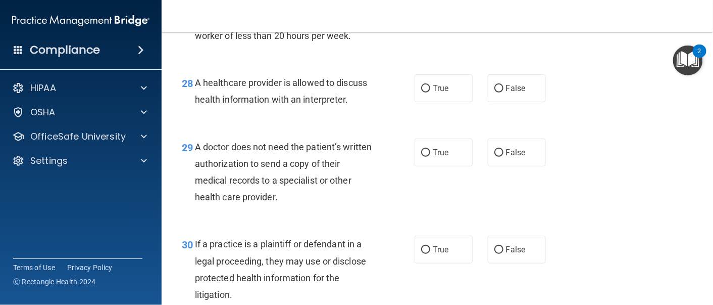
scroll to position [2567, 0]
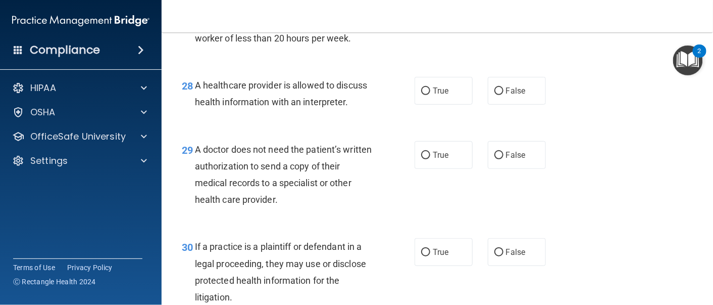
radio input "true"
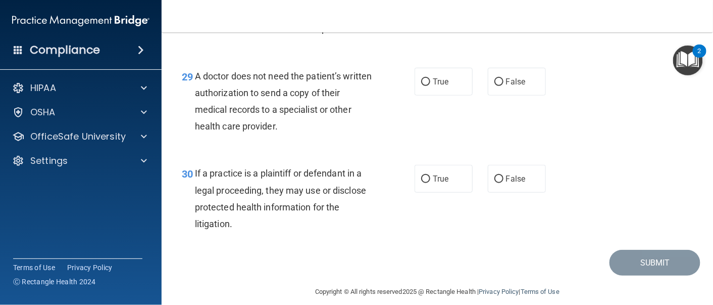
scroll to position [2641, 0]
click at [422, 21] on input "True" at bounding box center [425, 17] width 9 height 8
radio input "true"
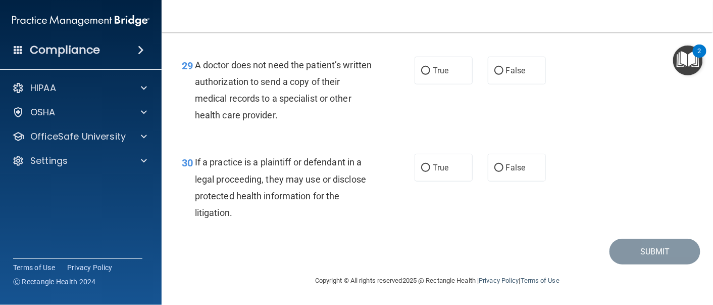
scroll to position [2716, 0]
click at [522, 79] on label "False" at bounding box center [517, 71] width 58 height 28
click at [504, 75] on input "False" at bounding box center [499, 71] width 9 height 8
radio input "true"
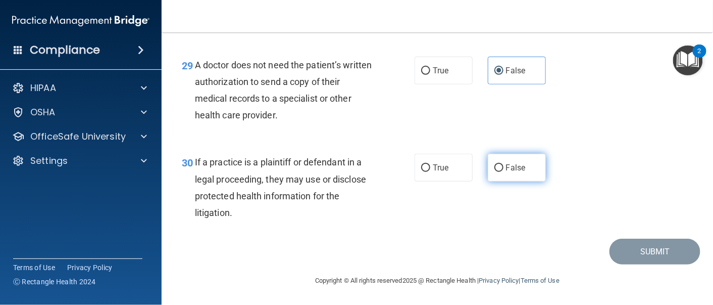
click at [502, 158] on label "False" at bounding box center [517, 168] width 58 height 28
click at [502, 164] on input "False" at bounding box center [499, 168] width 9 height 8
radio input "true"
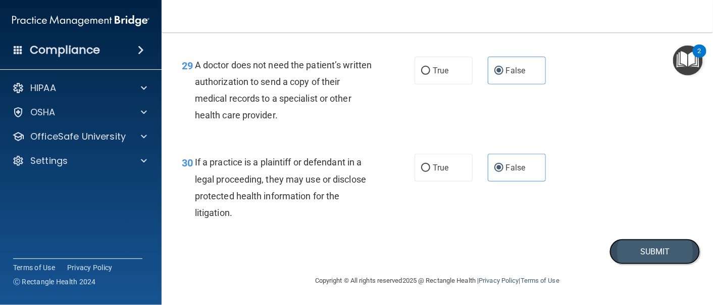
click at [626, 250] on button "Submit" at bounding box center [655, 251] width 91 height 26
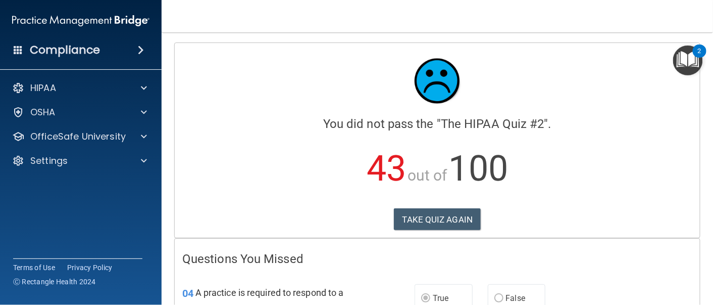
click at [420, 233] on div "Calculating your score.... You did not pass the " The HIPAA Quiz #2 ". 43 out o…" at bounding box center [437, 140] width 525 height 194
click at [421, 212] on button "TAKE QUIZ AGAIN" at bounding box center [437, 219] width 87 height 22
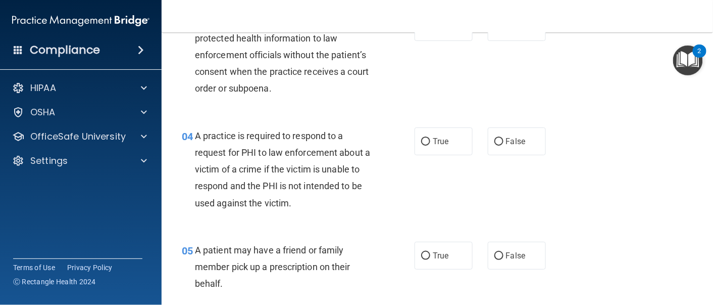
scroll to position [294, 0]
click at [506, 140] on span "False" at bounding box center [516, 142] width 20 height 10
click at [504, 140] on input "False" at bounding box center [499, 143] width 9 height 8
radio input "true"
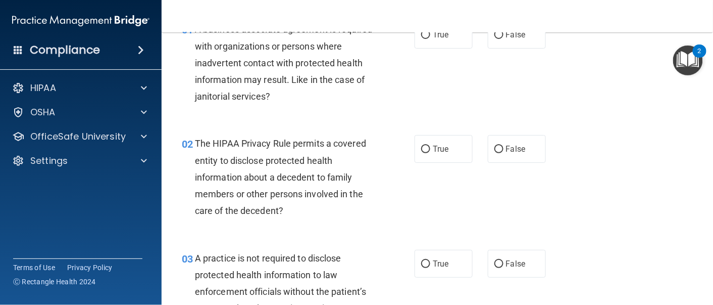
scroll to position [0, 0]
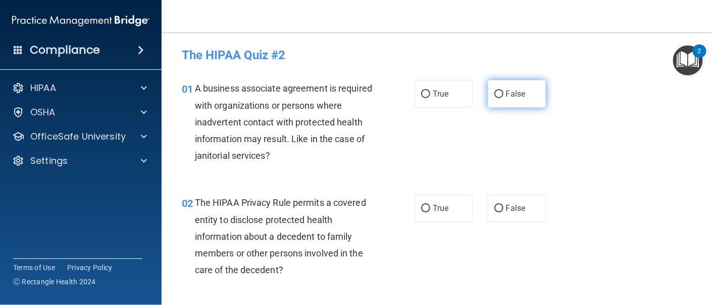
click at [506, 94] on span "False" at bounding box center [516, 94] width 20 height 10
click at [501, 94] on input "False" at bounding box center [499, 94] width 9 height 8
radio input "true"
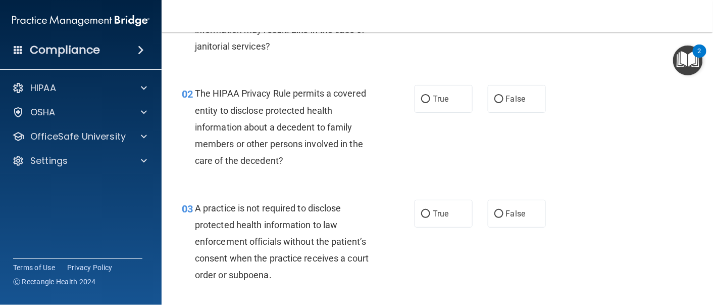
scroll to position [110, 0]
click at [510, 98] on span "False" at bounding box center [516, 98] width 20 height 10
click at [504, 98] on input "False" at bounding box center [499, 99] width 9 height 8
radio input "true"
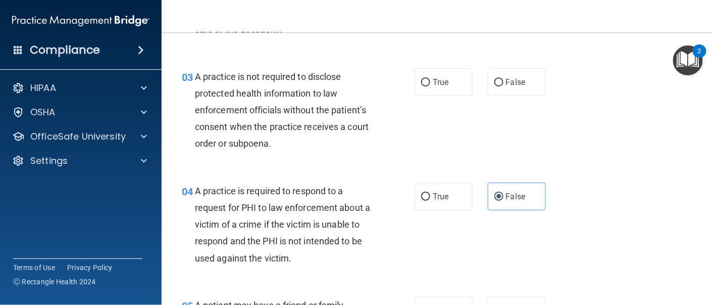
scroll to position [243, 0]
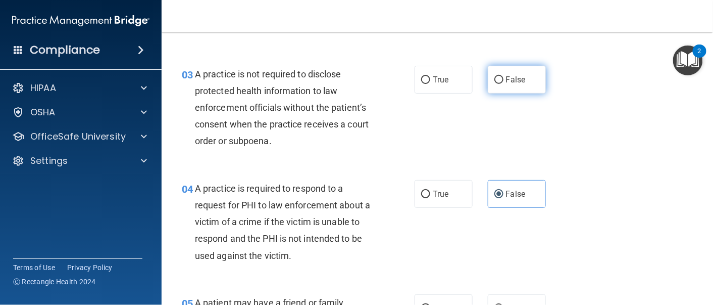
click at [495, 77] on input "False" at bounding box center [499, 80] width 9 height 8
radio input "true"
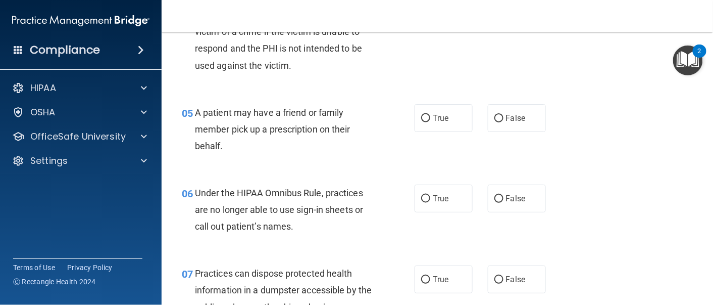
scroll to position [433, 0]
click at [445, 113] on label "True" at bounding box center [444, 118] width 58 height 28
click at [430, 114] on input "True" at bounding box center [425, 118] width 9 height 8
radio input "true"
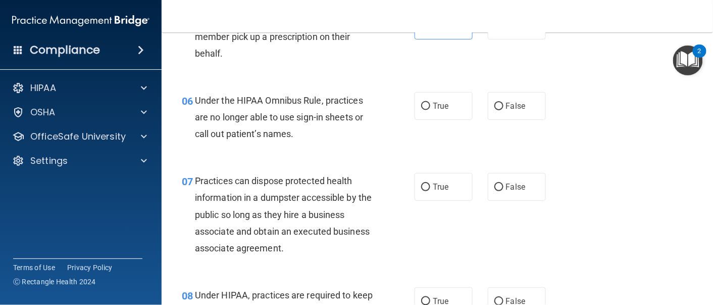
scroll to position [536, 0]
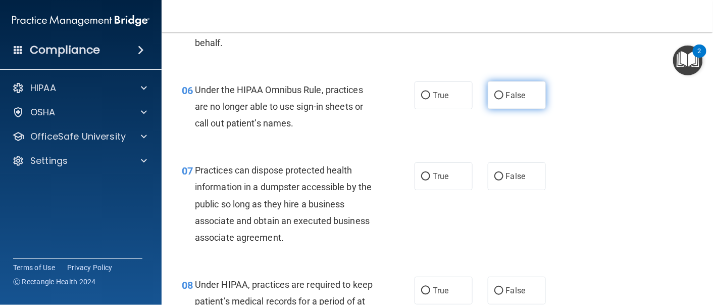
click at [506, 96] on span "False" at bounding box center [516, 95] width 20 height 10
click at [504, 96] on input "False" at bounding box center [499, 96] width 9 height 8
radio input "true"
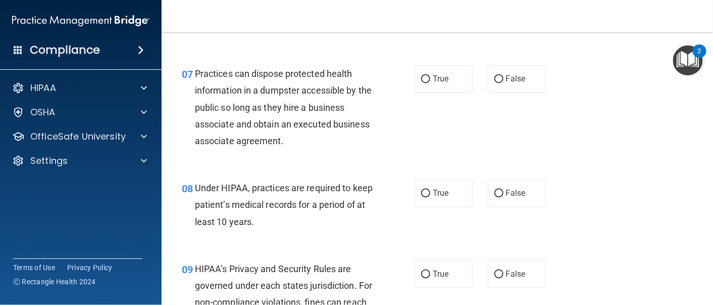
scroll to position [637, 0]
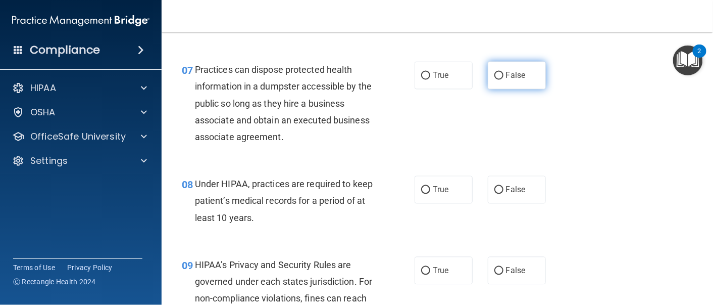
click at [524, 80] on label "False" at bounding box center [517, 75] width 58 height 28
click at [504, 79] on input "False" at bounding box center [499, 76] width 9 height 8
radio input "true"
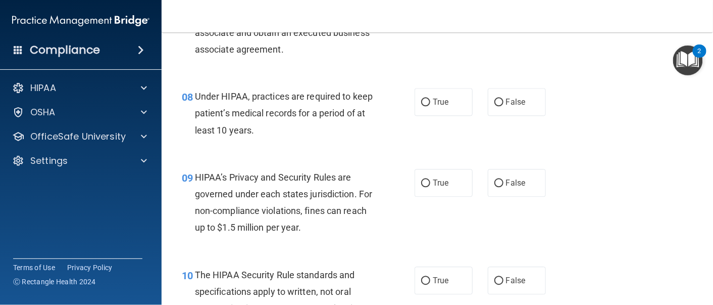
scroll to position [728, 0]
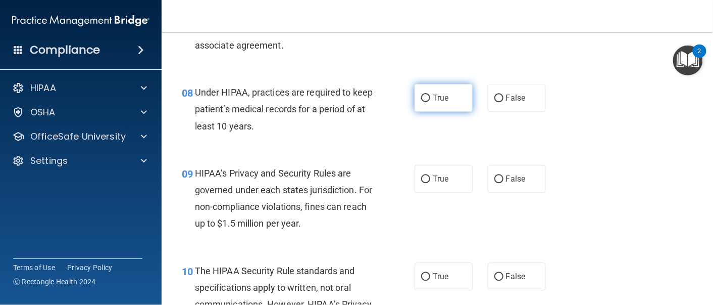
click at [435, 95] on span "True" at bounding box center [441, 98] width 16 height 10
click at [430, 95] on input "True" at bounding box center [425, 98] width 9 height 8
radio input "true"
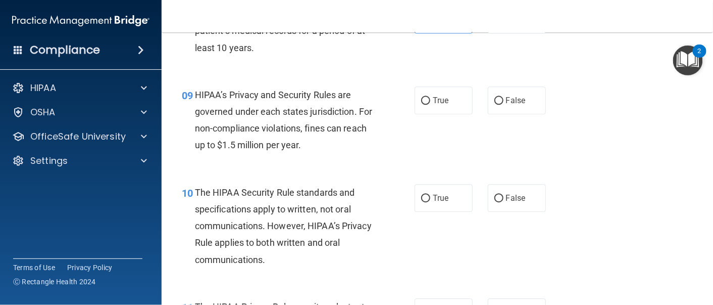
scroll to position [807, 0]
click at [435, 104] on span "True" at bounding box center [441, 100] width 16 height 10
click at [430, 104] on input "True" at bounding box center [425, 100] width 9 height 8
radio input "true"
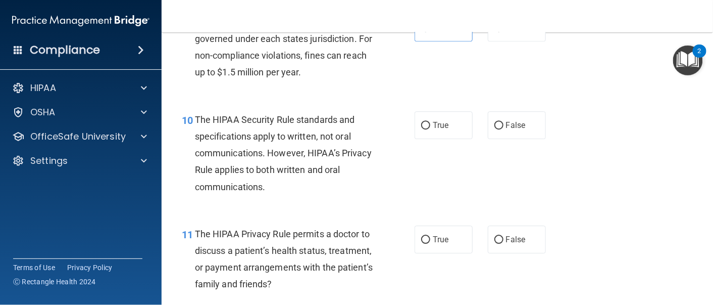
scroll to position [880, 0]
click at [424, 124] on input "True" at bounding box center [425, 125] width 9 height 8
radio input "true"
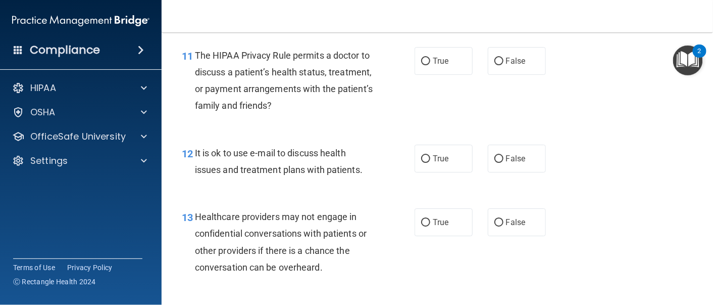
scroll to position [1059, 0]
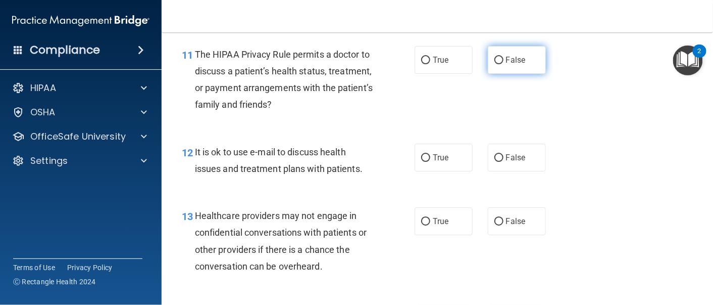
click at [509, 64] on label "False" at bounding box center [517, 60] width 58 height 28
click at [504, 64] on input "False" at bounding box center [499, 61] width 9 height 8
radio input "true"
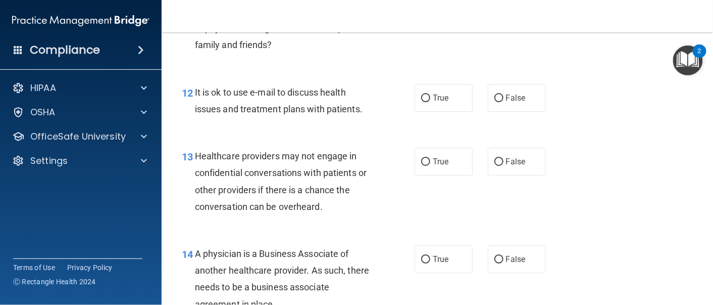
scroll to position [1119, 0]
click at [507, 100] on span "False" at bounding box center [516, 97] width 20 height 10
click at [504, 100] on input "False" at bounding box center [499, 97] width 9 height 8
radio input "true"
click at [433, 158] on span "True" at bounding box center [441, 161] width 16 height 10
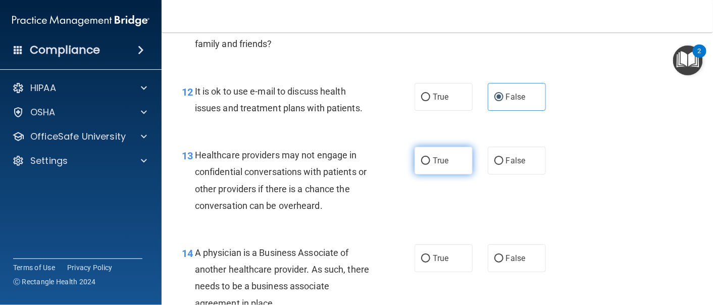
click at [428, 158] on input "True" at bounding box center [425, 161] width 9 height 8
radio input "true"
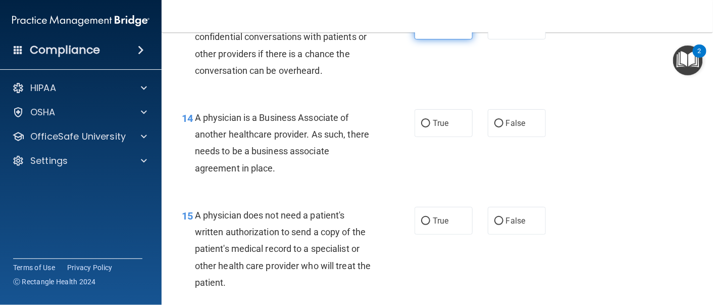
scroll to position [1256, 0]
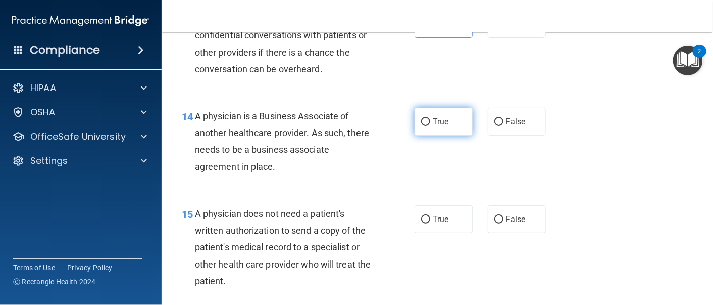
click at [452, 119] on label "True" at bounding box center [444, 122] width 58 height 28
click at [430, 119] on input "True" at bounding box center [425, 122] width 9 height 8
radio input "true"
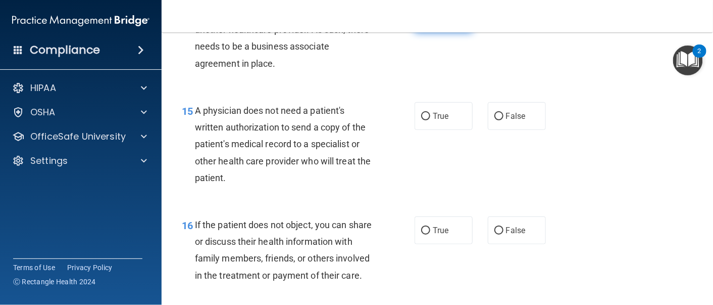
scroll to position [1359, 0]
click at [500, 124] on label "False" at bounding box center [517, 116] width 58 height 28
click at [500, 120] on input "False" at bounding box center [499, 116] width 9 height 8
radio input "true"
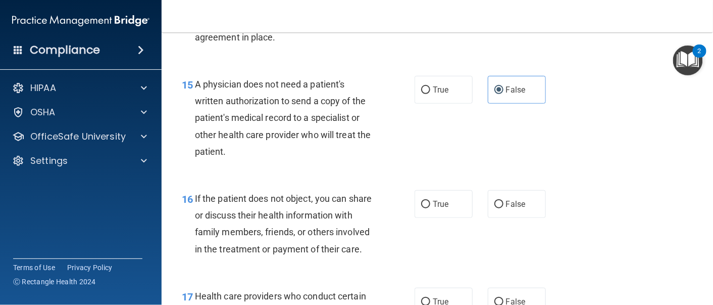
scroll to position [1403, 0]
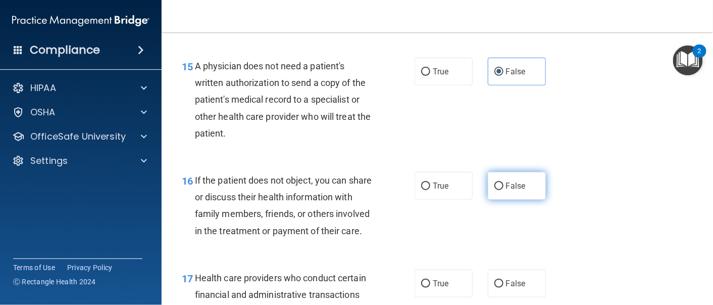
click at [508, 187] on span "False" at bounding box center [516, 186] width 20 height 10
click at [504, 187] on input "False" at bounding box center [499, 186] width 9 height 8
radio input "true"
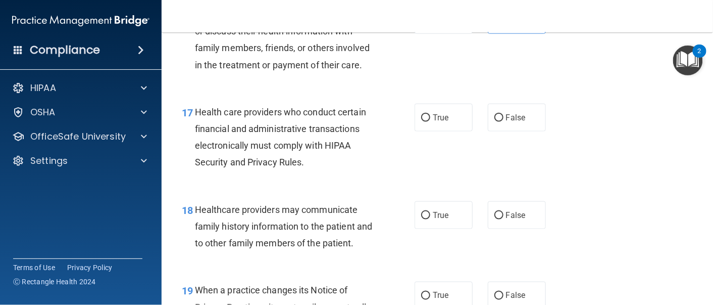
scroll to position [1572, 0]
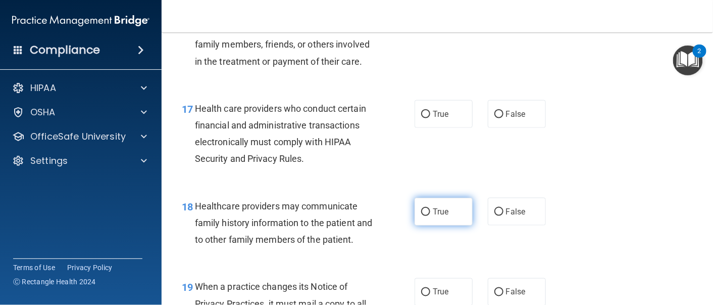
click at [444, 216] on span "True" at bounding box center [441, 212] width 16 height 10
click at [430, 216] on input "True" at bounding box center [425, 212] width 9 height 8
radio input "true"
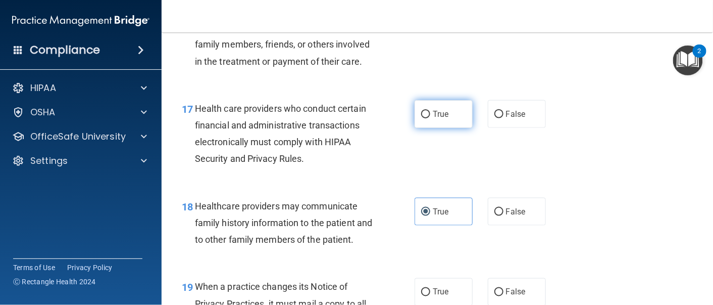
click at [423, 128] on label "True" at bounding box center [444, 114] width 58 height 28
click at [423, 118] on input "True" at bounding box center [425, 115] width 9 height 8
radio input "true"
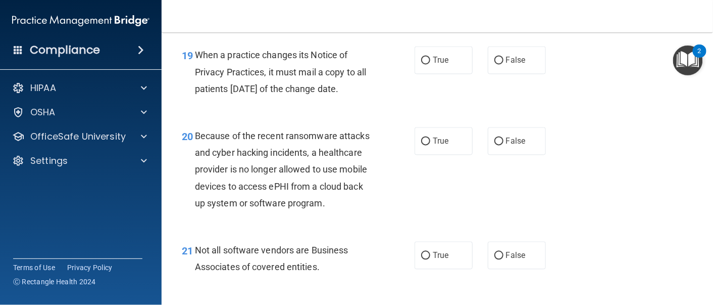
scroll to position [1805, 0]
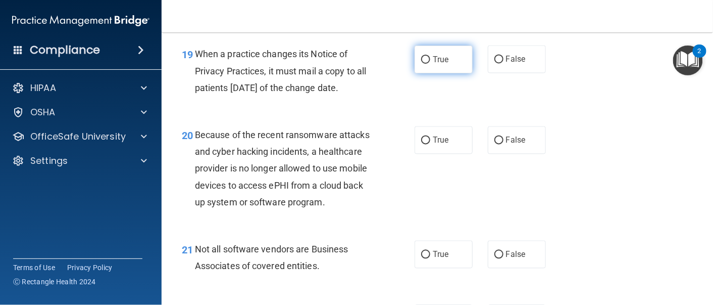
click at [451, 73] on label "True" at bounding box center [444, 59] width 58 height 28
click at [430, 64] on input "True" at bounding box center [425, 60] width 9 height 8
radio input "true"
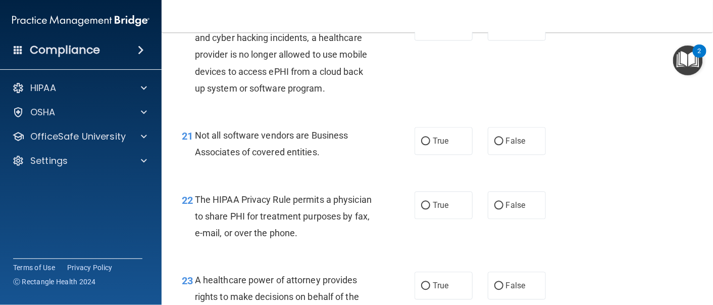
scroll to position [1920, 0]
click at [382, 101] on div "20 Because of the recent ransomware attacks and cyber hacking incidents, a heal…" at bounding box center [298, 56] width 263 height 89
click at [415, 39] on label "True" at bounding box center [444, 26] width 58 height 28
click at [421, 30] on input "True" at bounding box center [425, 26] width 9 height 8
radio input "true"
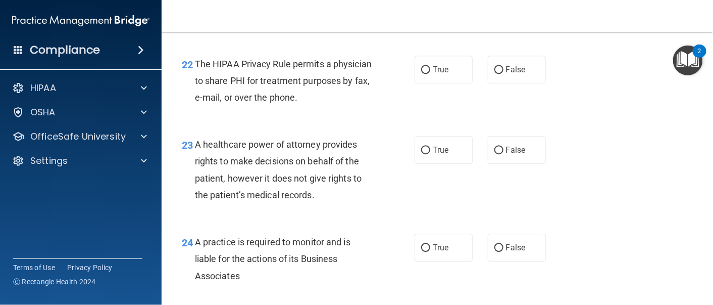
scroll to position [2055, 0]
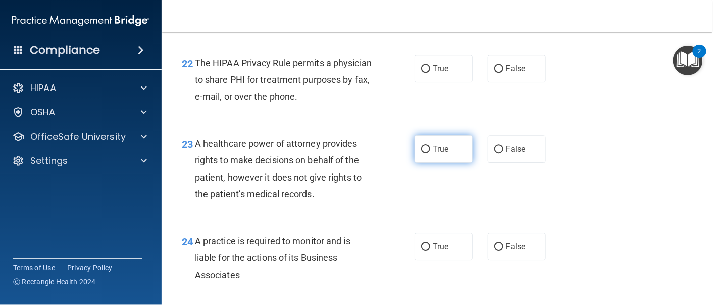
click at [447, 163] on label "True" at bounding box center [444, 149] width 58 height 28
click at [430, 153] on input "True" at bounding box center [425, 149] width 9 height 8
radio input "true"
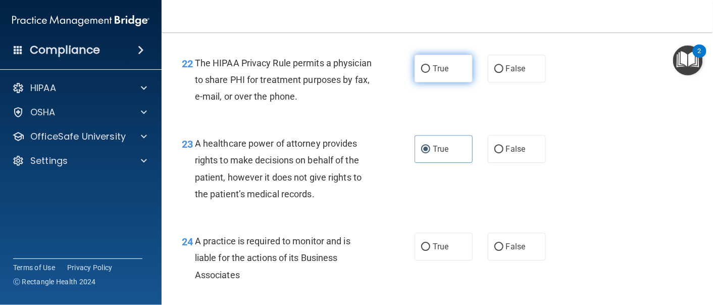
click at [452, 82] on label "True" at bounding box center [444, 69] width 58 height 28
click at [430, 73] on input "True" at bounding box center [425, 69] width 9 height 8
radio input "true"
click at [433, 9] on span "True" at bounding box center [441, 4] width 16 height 10
click at [430, 9] on input "True" at bounding box center [425, 5] width 9 height 8
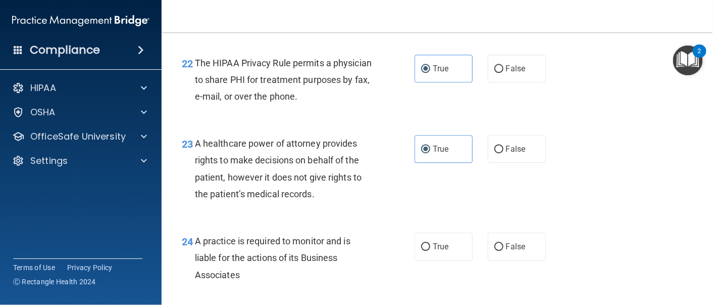
radio input "true"
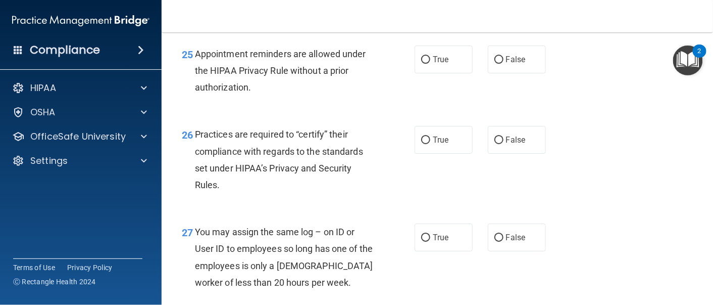
scroll to position [2322, 0]
radio input "true"
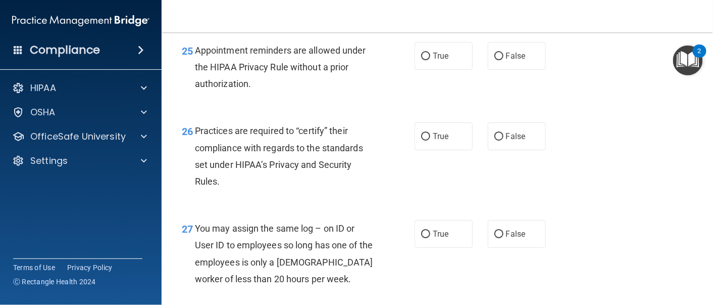
scroll to position [2327, 0]
click at [513, 69] on label "False" at bounding box center [517, 55] width 58 height 28
click at [504, 60] on input "False" at bounding box center [499, 56] width 9 height 8
radio input "true"
click at [447, 150] on label "True" at bounding box center [444, 136] width 58 height 28
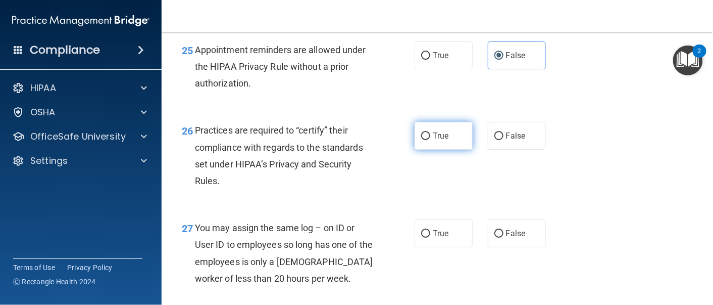
click at [430, 140] on input "True" at bounding box center [425, 136] width 9 height 8
radio input "true"
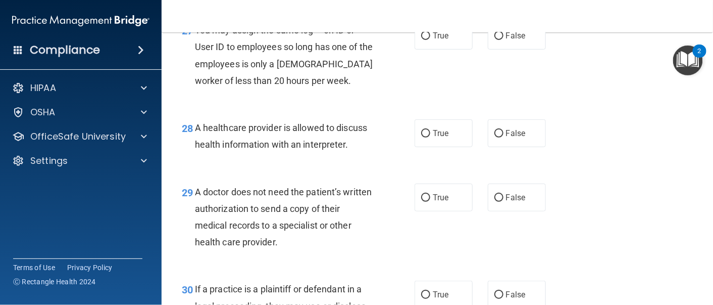
scroll to position [2524, 0]
click at [516, 138] on span "False" at bounding box center [516, 134] width 20 height 10
click at [504, 138] on input "False" at bounding box center [499, 134] width 9 height 8
radio input "true"
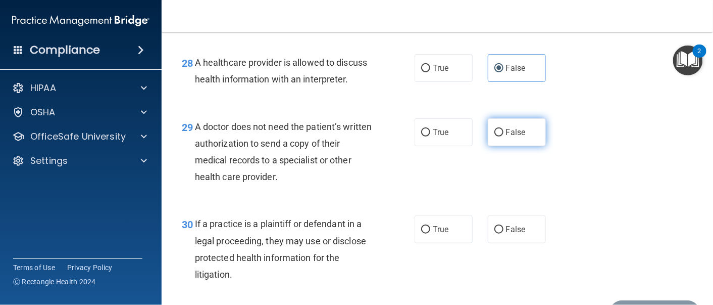
click at [523, 146] on label "False" at bounding box center [517, 132] width 58 height 28
click at [504, 136] on input "False" at bounding box center [499, 133] width 9 height 8
radio input "true"
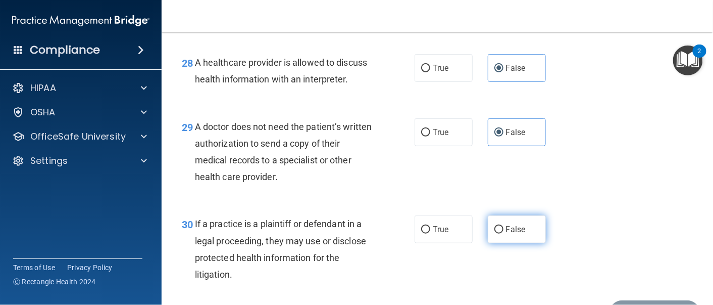
click at [502, 243] on label "False" at bounding box center [517, 229] width 58 height 28
click at [502, 233] on input "False" at bounding box center [499, 230] width 9 height 8
radio input "true"
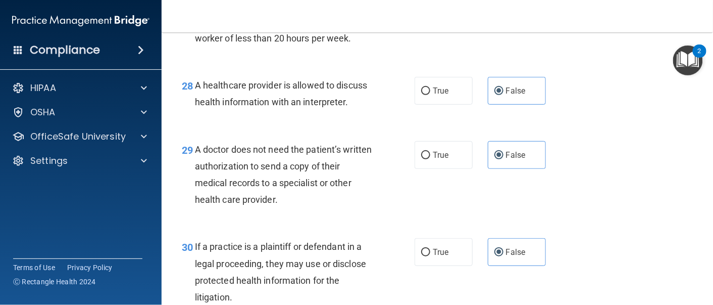
scroll to position [2567, 0]
click at [439, 95] on span "True" at bounding box center [441, 90] width 16 height 10
click at [430, 94] on input "True" at bounding box center [425, 91] width 9 height 8
radio input "true"
radio input "false"
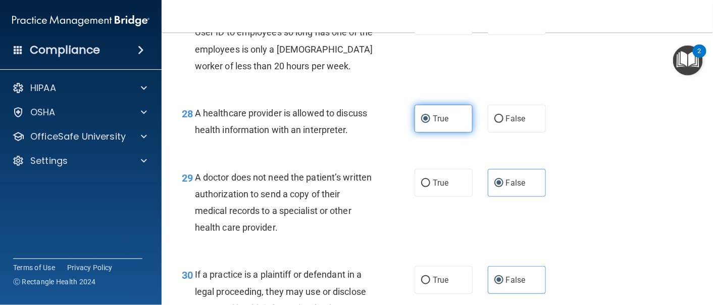
scroll to position [2540, 0]
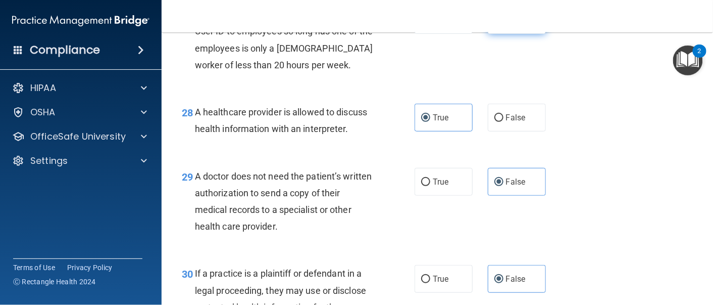
click at [516, 25] on span "False" at bounding box center [516, 20] width 20 height 10
click at [504, 24] on input "False" at bounding box center [499, 21] width 9 height 8
radio input "true"
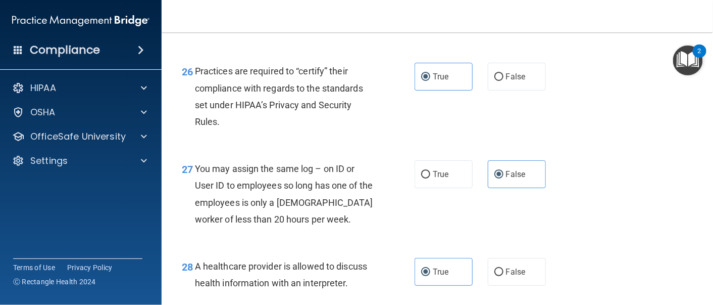
scroll to position [2718, 0]
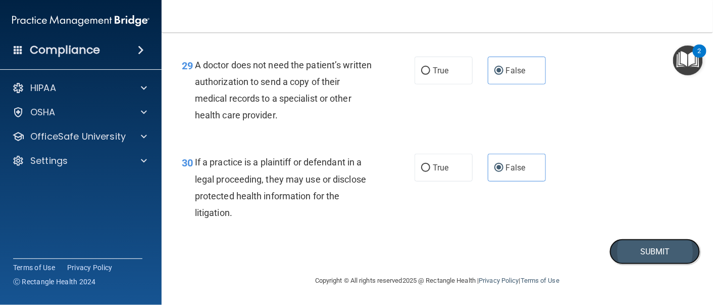
click at [622, 254] on button "Submit" at bounding box center [655, 251] width 91 height 26
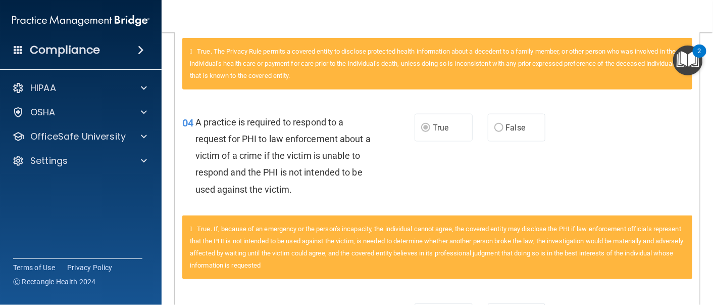
scroll to position [347, 0]
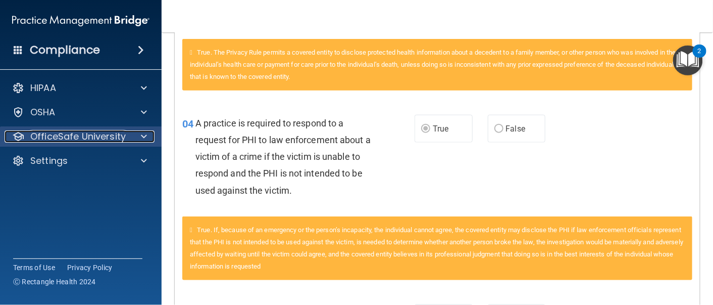
click at [138, 140] on div at bounding box center [142, 136] width 25 height 12
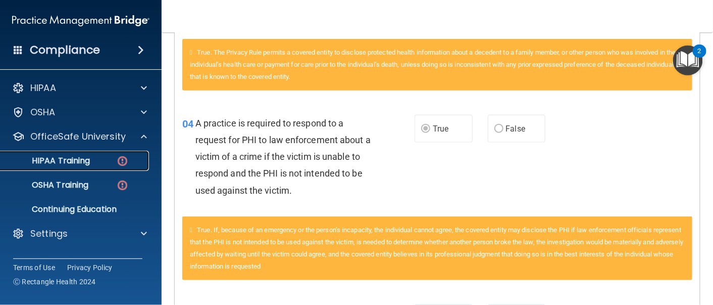
click at [90, 154] on link "HIPAA Training" at bounding box center [69, 161] width 159 height 20
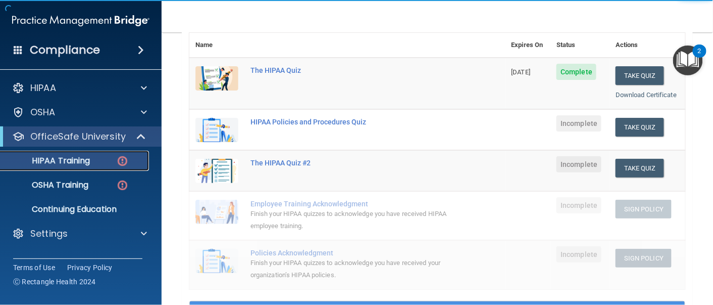
scroll to position [113, 0]
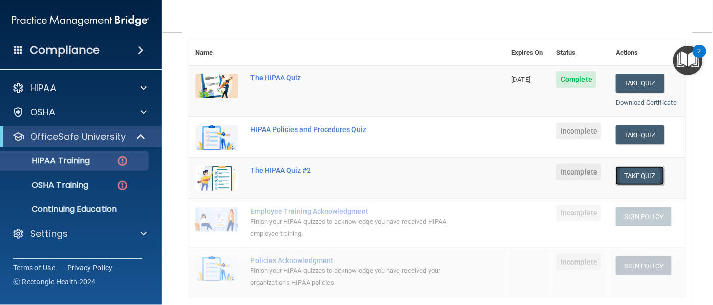
click at [631, 174] on button "Take Quiz" at bounding box center [640, 175] width 48 height 19
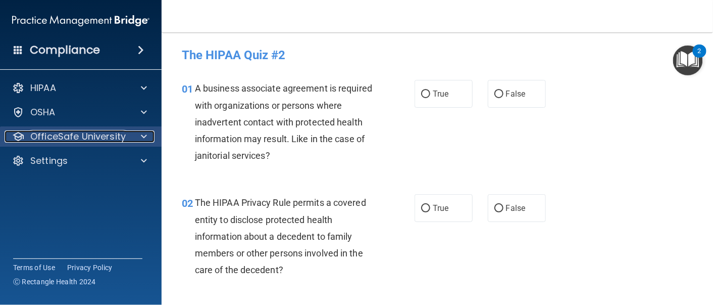
click at [124, 141] on p "OfficeSafe University" at bounding box center [77, 136] width 95 height 12
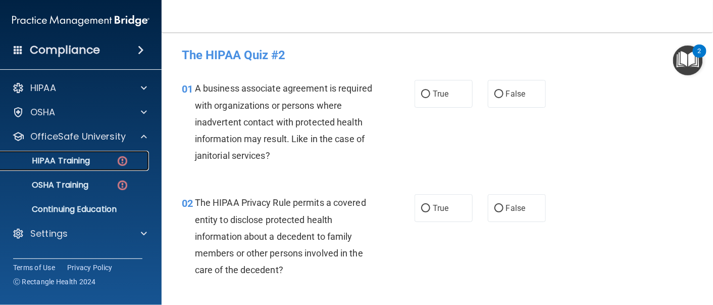
click at [115, 164] on div "HIPAA Training" at bounding box center [76, 161] width 138 height 10
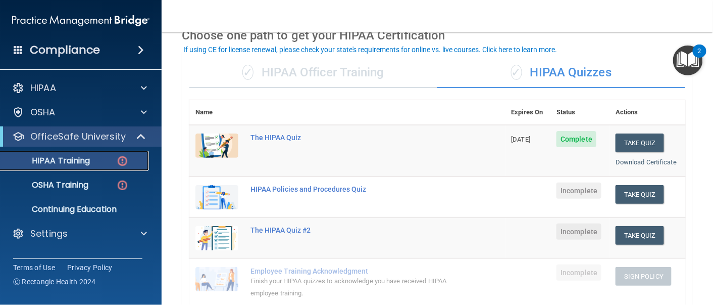
scroll to position [54, 0]
click at [642, 190] on button "Take Quiz" at bounding box center [640, 193] width 48 height 19
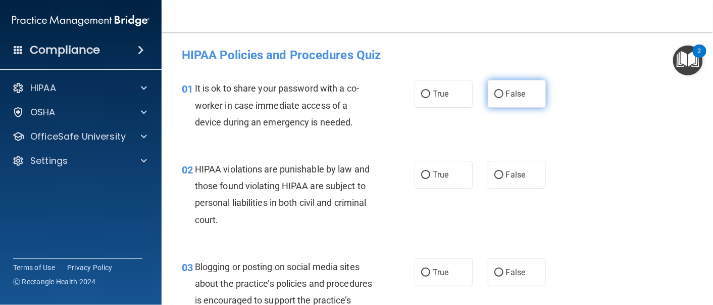
click at [513, 90] on span "False" at bounding box center [516, 94] width 20 height 10
click at [504, 90] on input "False" at bounding box center [499, 94] width 9 height 8
radio input "true"
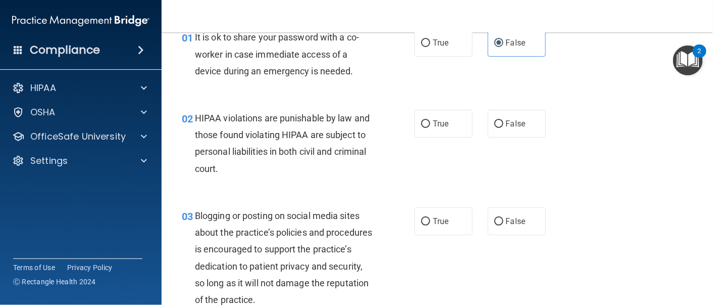
scroll to position [52, 0]
click at [446, 126] on label "True" at bounding box center [444, 123] width 58 height 28
click at [430, 126] on input "True" at bounding box center [425, 124] width 9 height 8
radio input "true"
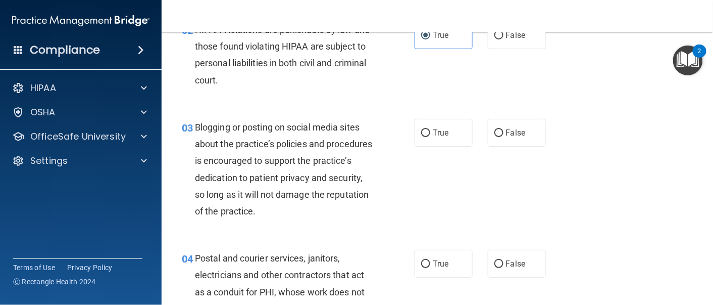
scroll to position [195, 0]
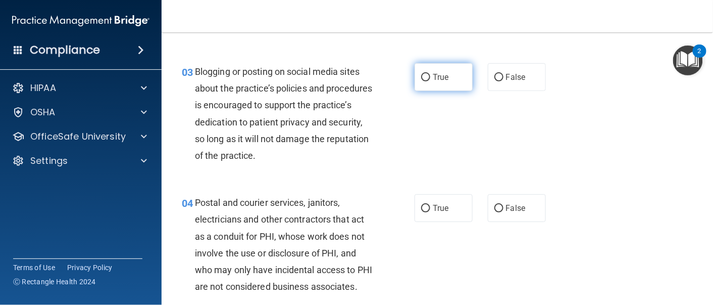
click at [451, 78] on label "True" at bounding box center [444, 77] width 58 height 28
click at [430, 78] on input "True" at bounding box center [425, 78] width 9 height 8
radio input "true"
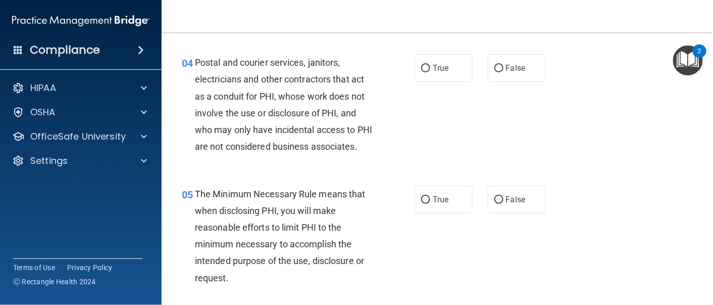
scroll to position [336, 0]
click at [443, 73] on label "True" at bounding box center [444, 67] width 58 height 28
click at [430, 71] on input "True" at bounding box center [425, 68] width 9 height 8
radio input "true"
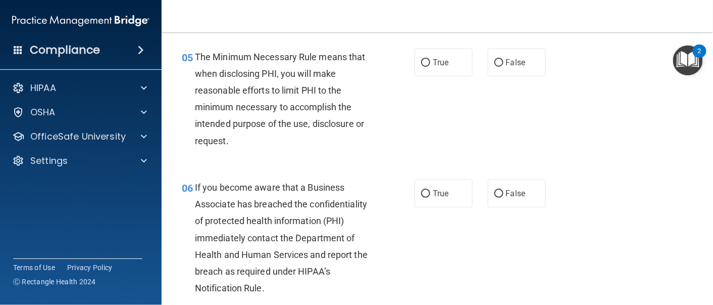
scroll to position [473, 0]
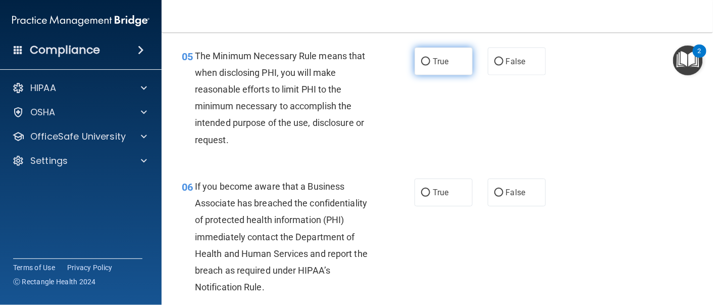
click at [434, 66] on span "True" at bounding box center [441, 62] width 16 height 10
click at [430, 66] on input "True" at bounding box center [425, 62] width 9 height 8
radio input "true"
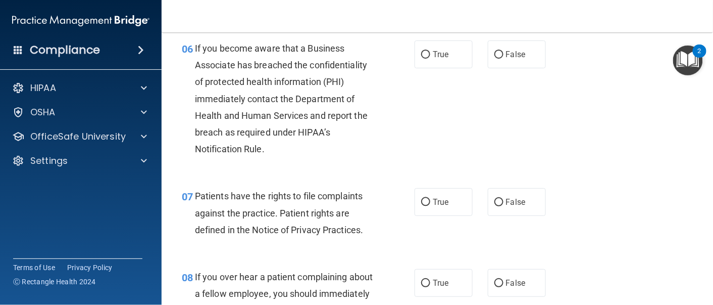
scroll to position [610, 0]
click at [523, 69] on label "False" at bounding box center [517, 55] width 58 height 28
click at [504, 59] on input "False" at bounding box center [499, 56] width 9 height 8
radio input "true"
click at [434, 207] on span "True" at bounding box center [441, 203] width 16 height 10
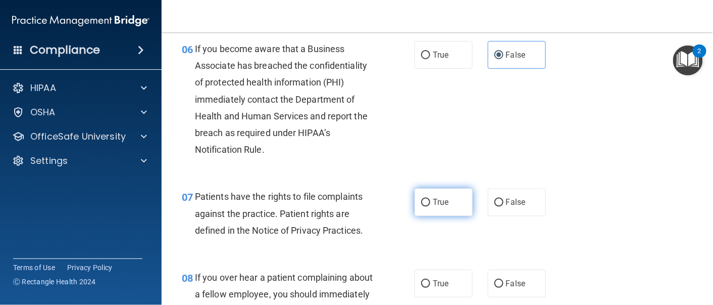
click at [430, 207] on input "True" at bounding box center [425, 203] width 9 height 8
radio input "true"
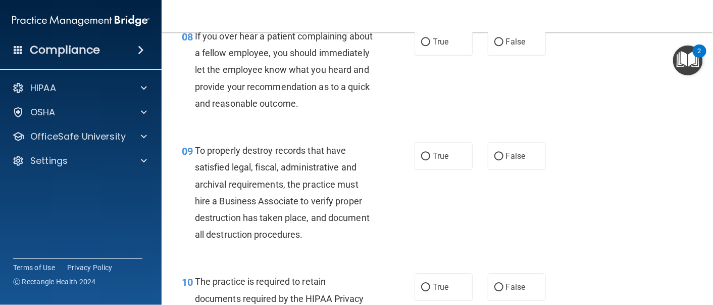
scroll to position [853, 0]
click at [506, 55] on label "False" at bounding box center [517, 41] width 58 height 28
click at [504, 45] on input "False" at bounding box center [499, 41] width 9 height 8
radio input "true"
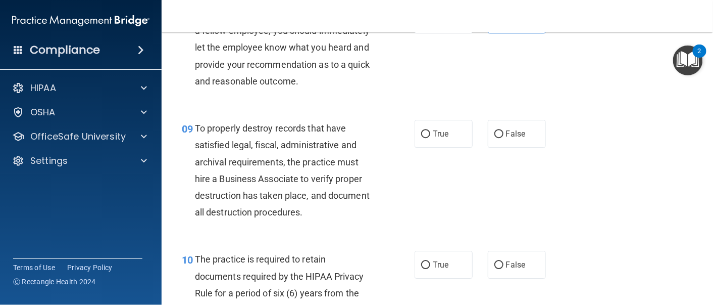
scroll to position [874, 0]
click at [519, 147] on label "False" at bounding box center [517, 133] width 58 height 28
click at [504, 137] on input "False" at bounding box center [499, 134] width 9 height 8
radio input "true"
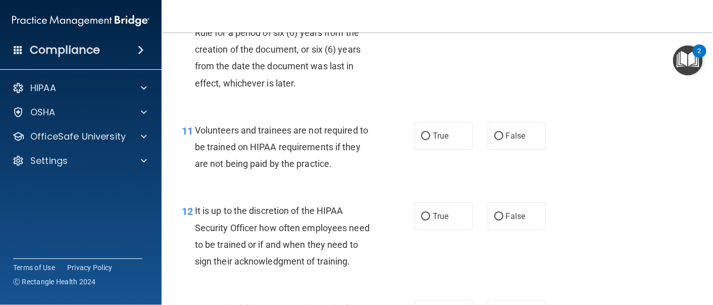
scroll to position [1127, 0]
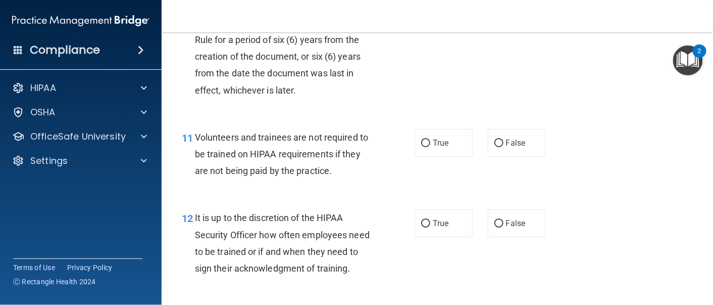
click at [448, 25] on label "True" at bounding box center [444, 11] width 58 height 28
click at [430, 16] on input "True" at bounding box center [425, 12] width 9 height 8
radio input "true"
click at [528, 157] on label "False" at bounding box center [517, 143] width 58 height 28
click at [504, 147] on input "False" at bounding box center [499, 143] width 9 height 8
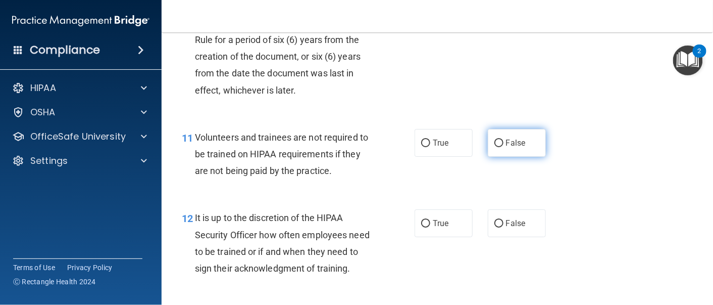
radio input "true"
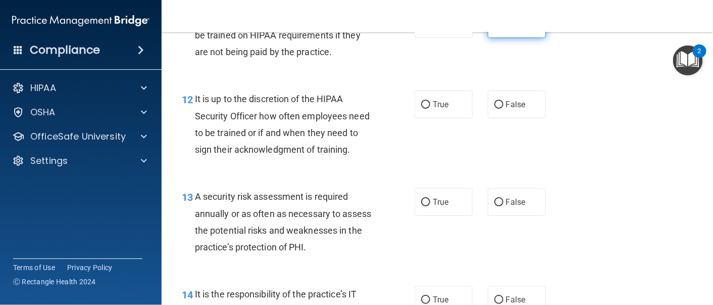
scroll to position [1252, 0]
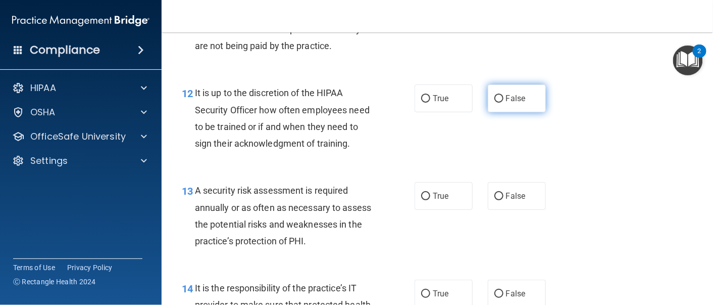
click at [518, 112] on label "False" at bounding box center [517, 98] width 58 height 28
click at [504, 103] on input "False" at bounding box center [499, 99] width 9 height 8
radio input "true"
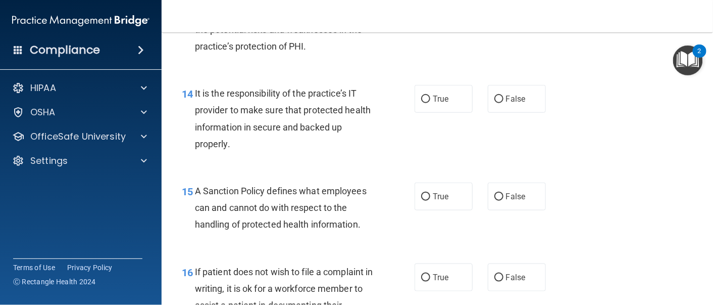
scroll to position [1447, 0]
click at [432, 14] on label "True" at bounding box center [444, 0] width 58 height 28
click at [430, 5] on input "True" at bounding box center [425, 1] width 9 height 8
radio input "true"
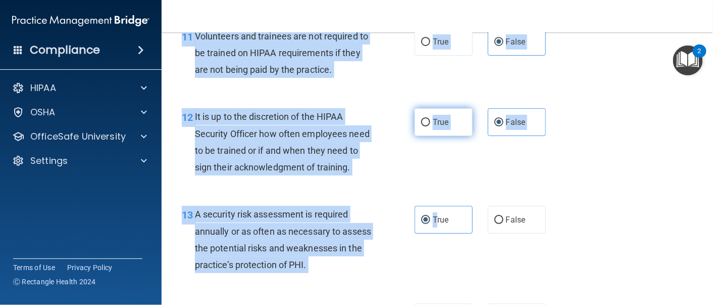
scroll to position [1213, 0]
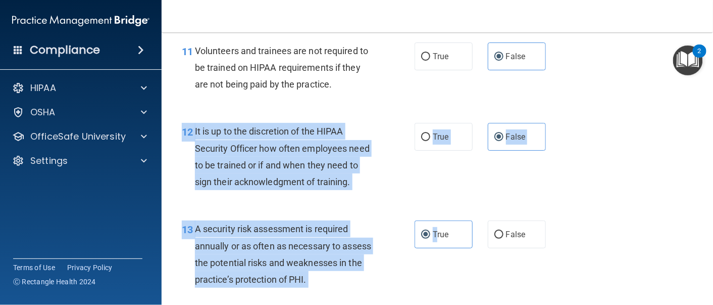
drag, startPoint x: 432, startPoint y: 43, endPoint x: 571, endPoint y: 202, distance: 211.2
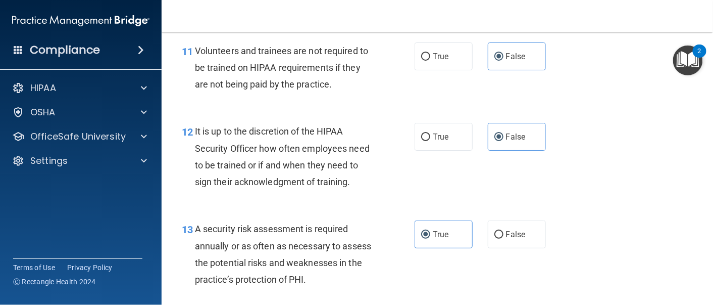
click at [571, 202] on div "12 It is up to the discretion of the HIPAA Security Officer how often employees…" at bounding box center [437, 158] width 526 height 97
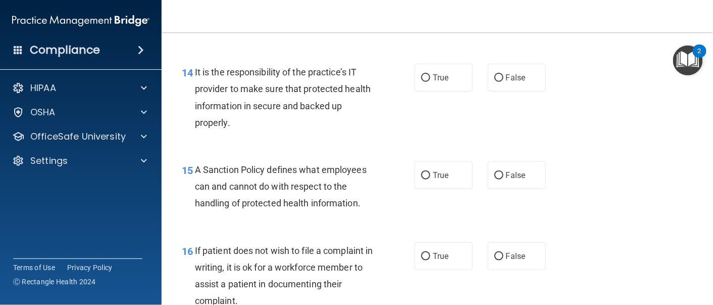
scroll to position [1470, 0]
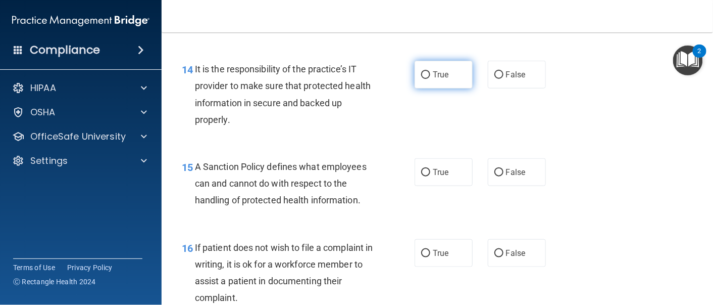
click at [428, 88] on label "True" at bounding box center [444, 75] width 58 height 28
click at [428, 79] on input "True" at bounding box center [425, 75] width 9 height 8
radio input "true"
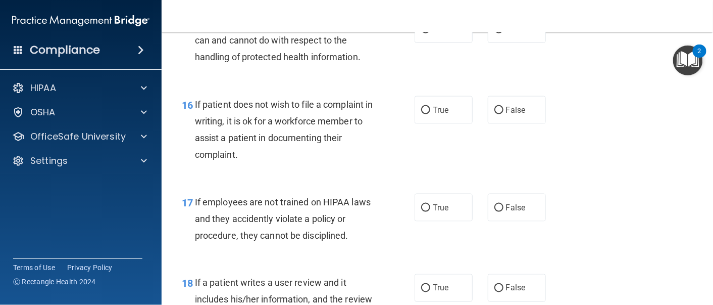
scroll to position [1614, 0]
click at [444, 42] on label "True" at bounding box center [444, 29] width 58 height 28
click at [430, 33] on input "True" at bounding box center [425, 29] width 9 height 8
radio input "true"
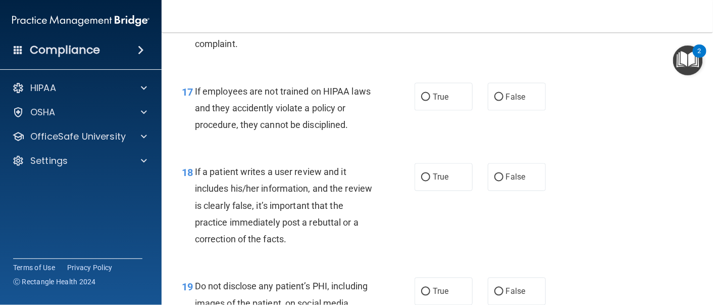
scroll to position [1723, 0]
click at [447, 14] on label "True" at bounding box center [444, 0] width 58 height 28
click at [430, 5] on input "True" at bounding box center [425, 1] width 9 height 8
radio input "true"
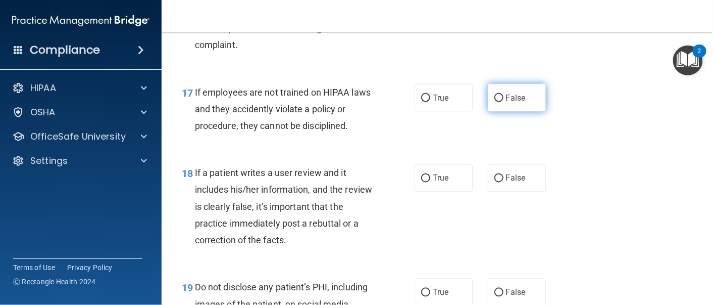
click at [512, 103] on span "False" at bounding box center [516, 98] width 20 height 10
click at [504, 102] on input "False" at bounding box center [499, 98] width 9 height 8
radio input "true"
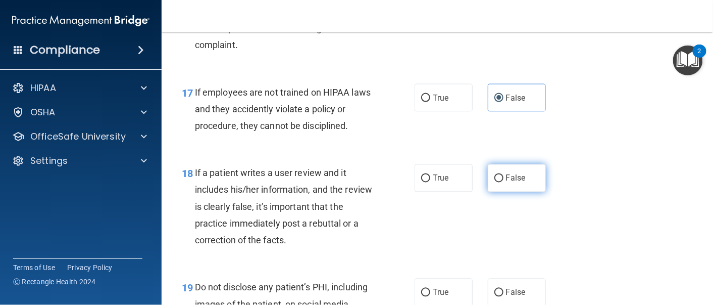
click at [512, 183] on span "False" at bounding box center [516, 178] width 20 height 10
click at [504, 182] on input "False" at bounding box center [499, 179] width 9 height 8
radio input "true"
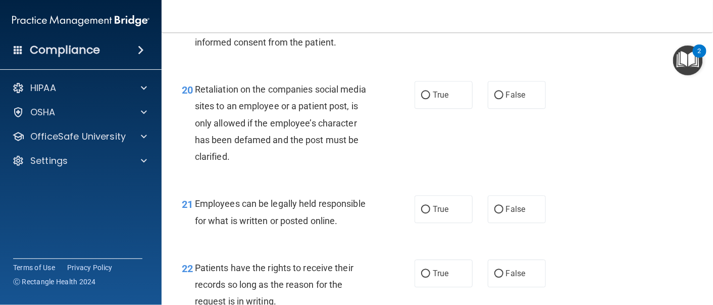
scroll to position [2017, 0]
radio input "true"
click at [517, 100] on span "False" at bounding box center [516, 95] width 20 height 10
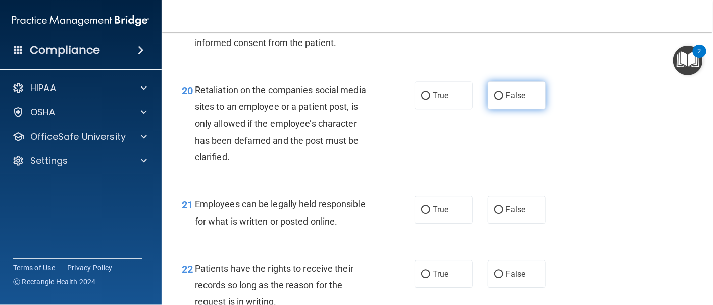
click at [504, 100] on input "False" at bounding box center [499, 96] width 9 height 8
radio input "true"
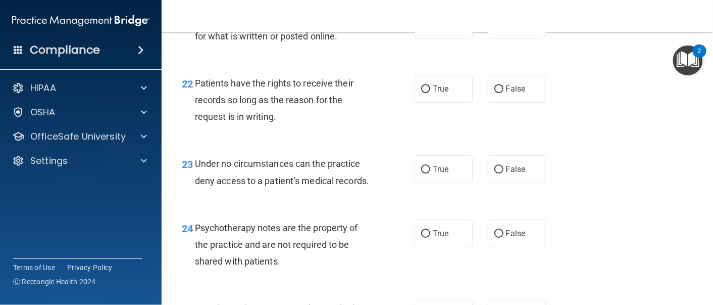
scroll to position [2206, 0]
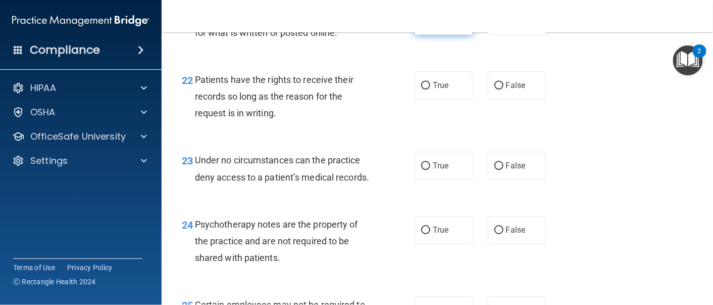
click at [436, 35] on label "True" at bounding box center [444, 21] width 58 height 28
click at [430, 25] on input "True" at bounding box center [425, 22] width 9 height 8
radio input "true"
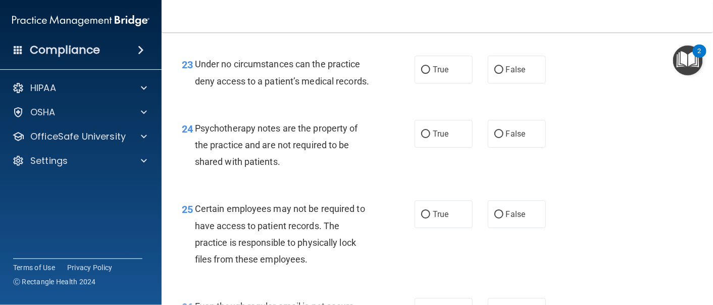
scroll to position [2302, 0]
radio input "true"
click at [512, 83] on label "False" at bounding box center [517, 69] width 58 height 28
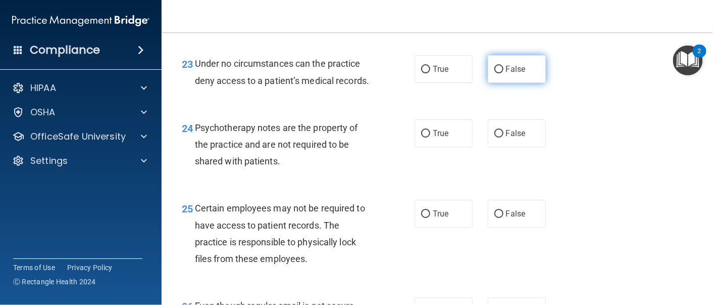
click at [504, 73] on input "False" at bounding box center [499, 70] width 9 height 8
radio input "true"
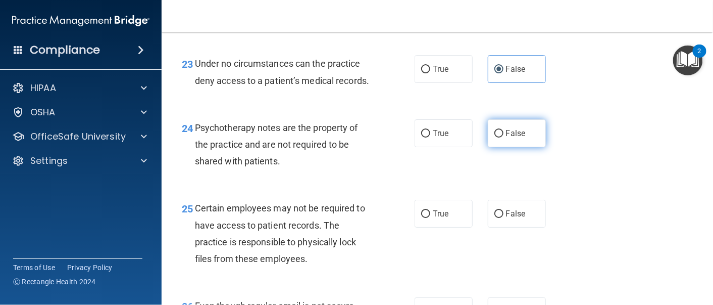
click at [506, 138] on span "False" at bounding box center [516, 133] width 20 height 10
click at [500, 137] on input "False" at bounding box center [499, 134] width 9 height 8
radio input "true"
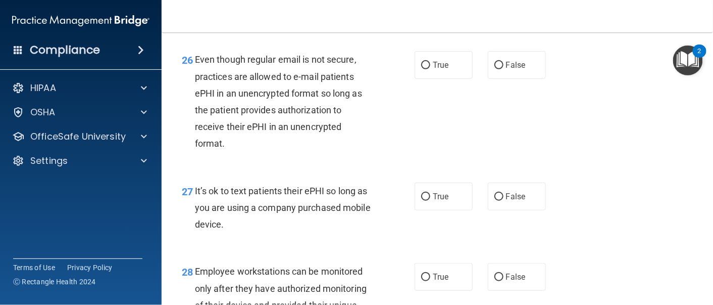
scroll to position [2546, 0]
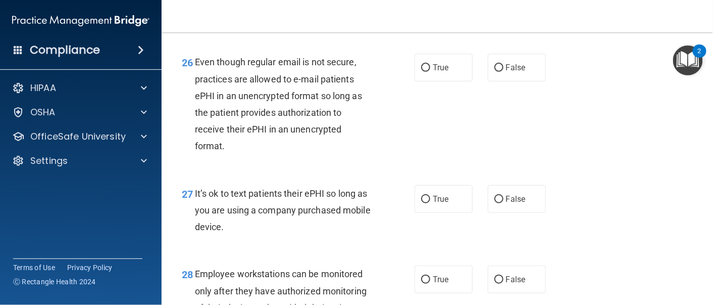
radio input "true"
click at [433, 72] on span "True" at bounding box center [441, 68] width 16 height 10
click at [430, 72] on input "True" at bounding box center [425, 68] width 9 height 8
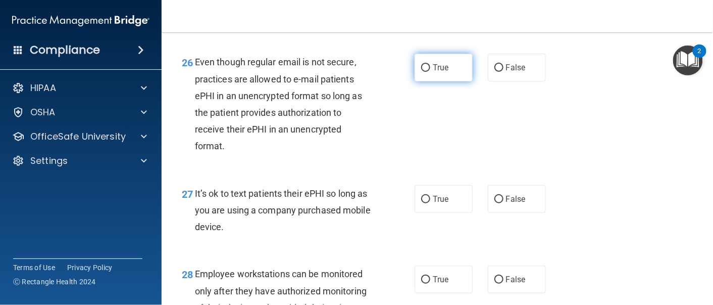
radio input "true"
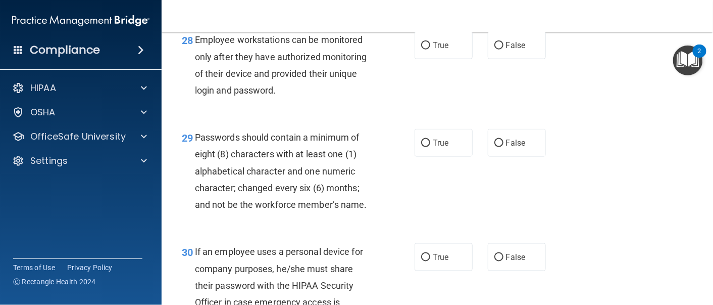
scroll to position [2781, 0]
radio input "true"
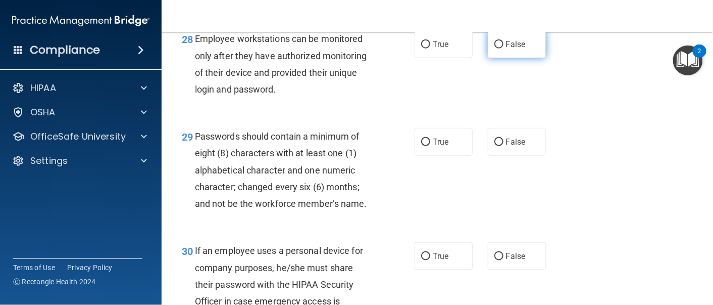
click at [519, 58] on label "False" at bounding box center [517, 44] width 58 height 28
click at [504, 48] on input "False" at bounding box center [499, 45] width 9 height 8
radio input "true"
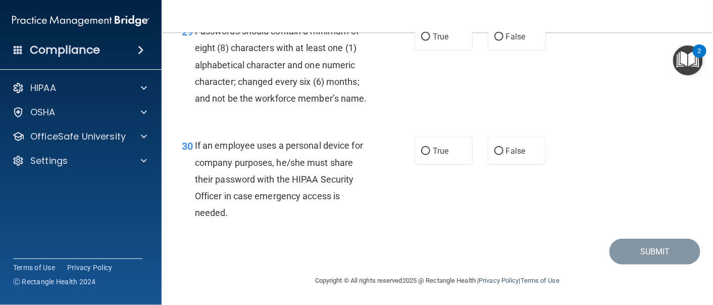
scroll to position [2920, 0]
click at [442, 41] on span "True" at bounding box center [441, 37] width 16 height 10
click at [430, 41] on input "True" at bounding box center [425, 37] width 9 height 8
radio input "true"
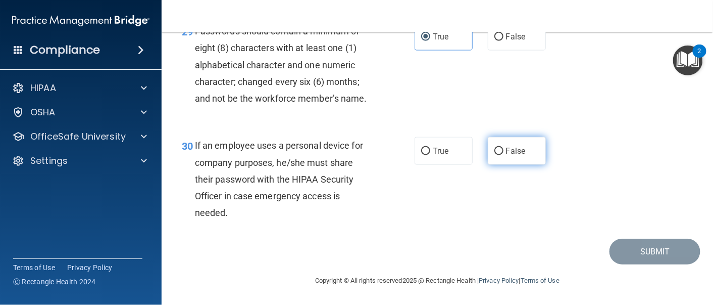
click at [509, 150] on span "False" at bounding box center [516, 151] width 20 height 10
click at [504, 150] on input "False" at bounding box center [499, 151] width 9 height 8
radio input "true"
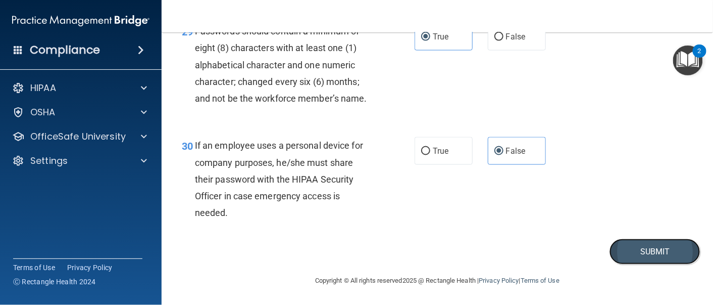
click at [630, 250] on button "Submit" at bounding box center [655, 251] width 91 height 26
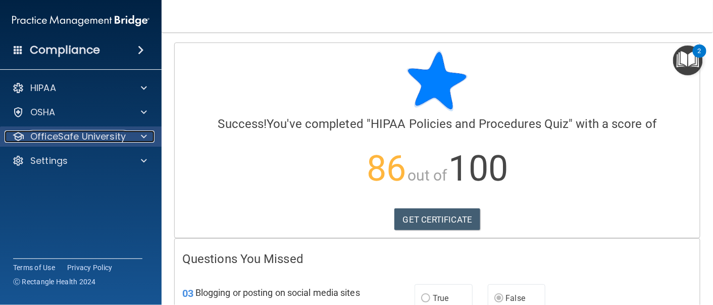
click at [92, 136] on p "OfficeSafe University" at bounding box center [77, 136] width 95 height 12
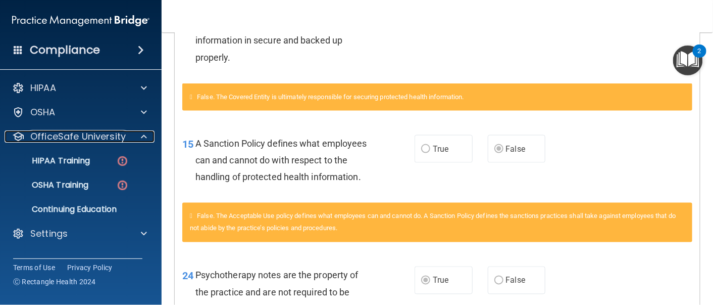
scroll to position [583, 0]
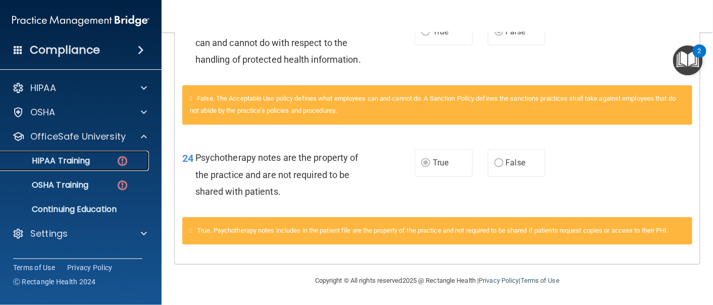
click at [121, 157] on img at bounding box center [122, 161] width 13 height 13
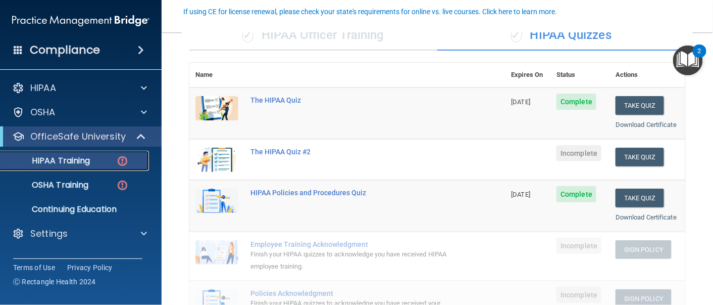
scroll to position [90, 0]
click at [629, 157] on button "Take Quiz" at bounding box center [640, 157] width 48 height 19
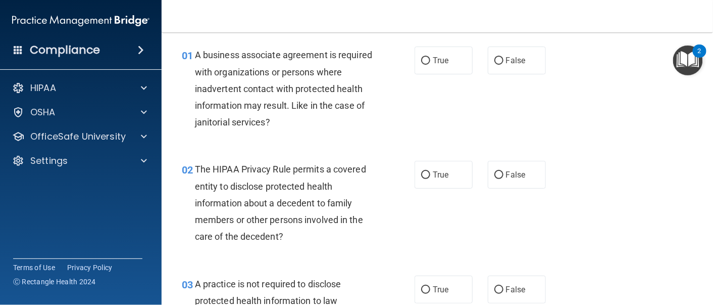
scroll to position [33, 0]
click at [506, 64] on span "False" at bounding box center [516, 61] width 20 height 10
click at [504, 64] on input "False" at bounding box center [499, 62] width 9 height 8
radio input "true"
click at [442, 186] on label "True" at bounding box center [444, 175] width 58 height 28
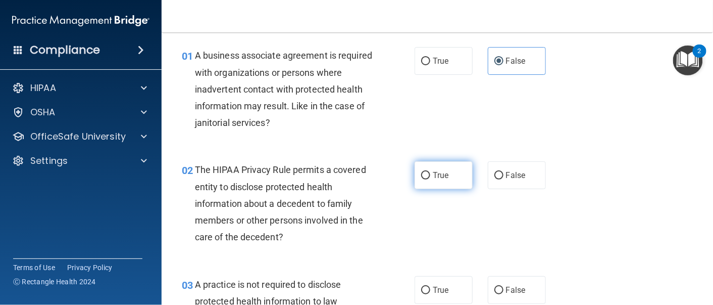
click at [430, 179] on input "True" at bounding box center [425, 176] width 9 height 8
radio input "true"
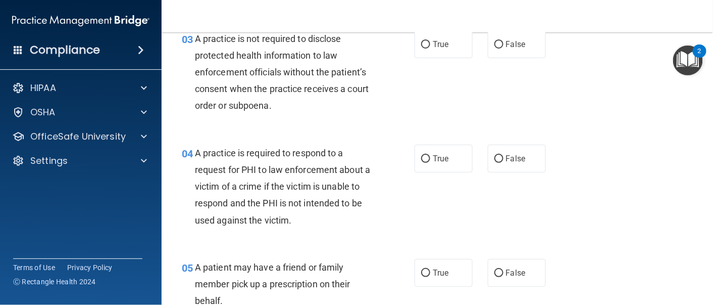
scroll to position [278, 0]
click at [507, 52] on label "False" at bounding box center [517, 45] width 58 height 28
click at [504, 49] on input "False" at bounding box center [499, 45] width 9 height 8
radio input "true"
click at [433, 160] on span "True" at bounding box center [441, 159] width 16 height 10
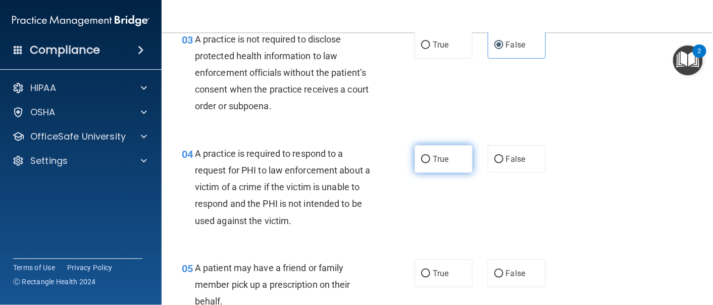
click at [429, 160] on input "True" at bounding box center [425, 160] width 9 height 8
radio input "true"
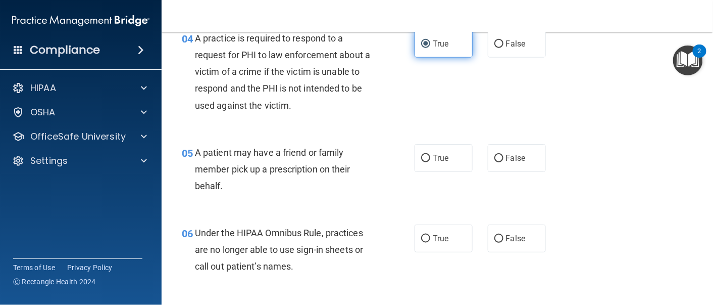
scroll to position [395, 0]
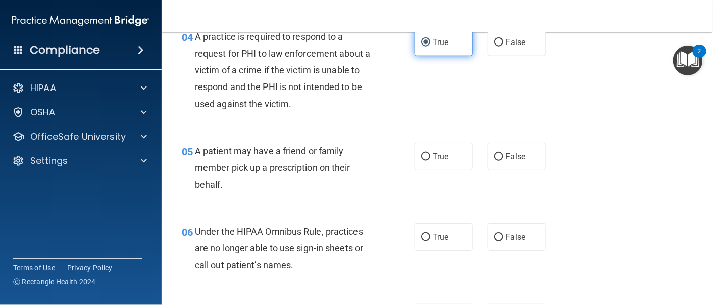
click at [433, 160] on span "True" at bounding box center [441, 157] width 16 height 10
click at [429, 160] on input "True" at bounding box center [425, 157] width 9 height 8
radio input "true"
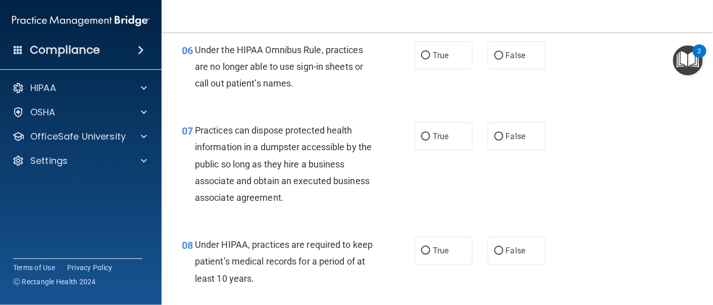
scroll to position [576, 0]
click at [517, 69] on div "06 Under the HIPAA Omnibus Rule, practices are no longer able to use sign-in sh…" at bounding box center [437, 68] width 526 height 81
click at [517, 61] on label "False" at bounding box center [517, 55] width 58 height 28
click at [504, 59] on input "False" at bounding box center [499, 56] width 9 height 8
radio input "true"
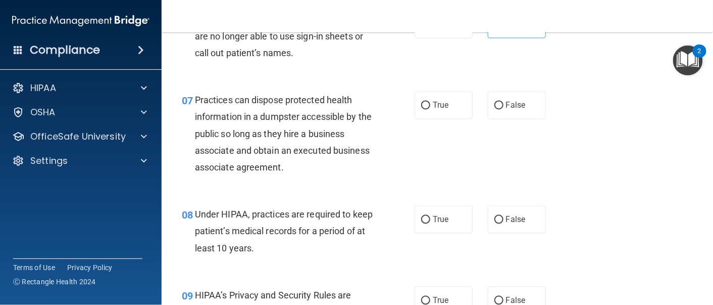
scroll to position [608, 0]
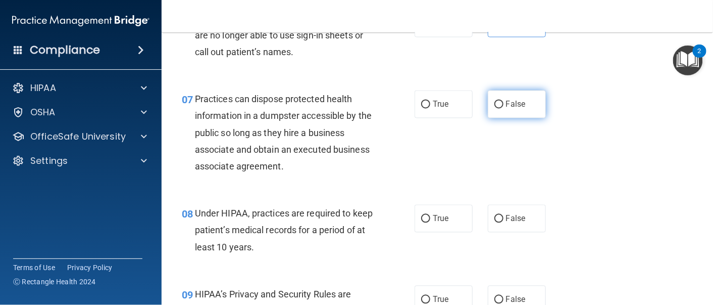
click at [510, 106] on span "False" at bounding box center [516, 105] width 20 height 10
click at [504, 106] on input "False" at bounding box center [499, 105] width 9 height 8
radio input "true"
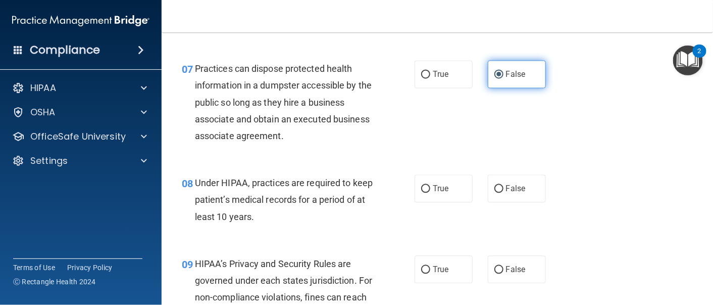
scroll to position [639, 0]
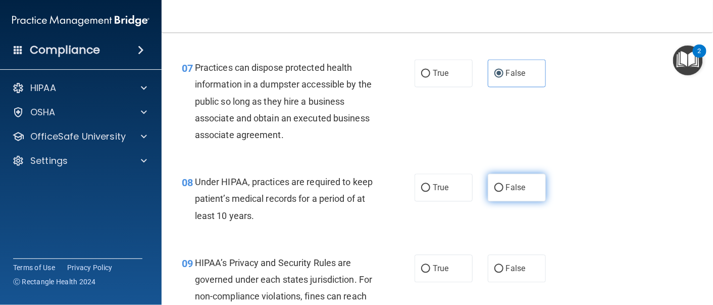
click at [495, 189] on input "False" at bounding box center [499, 188] width 9 height 8
radio input "true"
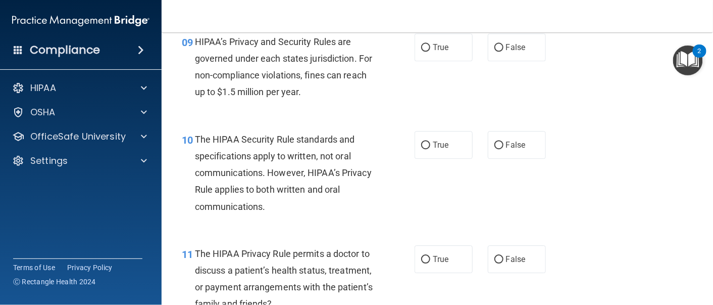
scroll to position [862, 0]
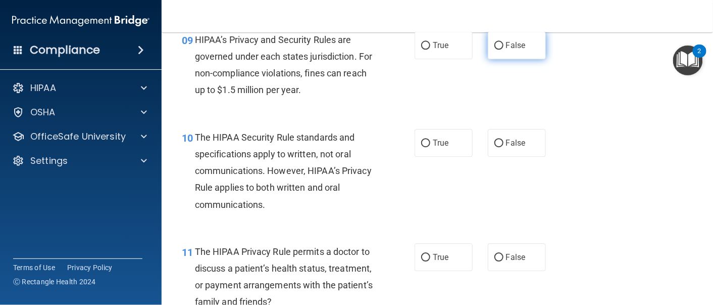
click at [524, 47] on label "False" at bounding box center [517, 45] width 58 height 28
click at [504, 47] on input "False" at bounding box center [499, 46] width 9 height 8
radio input "true"
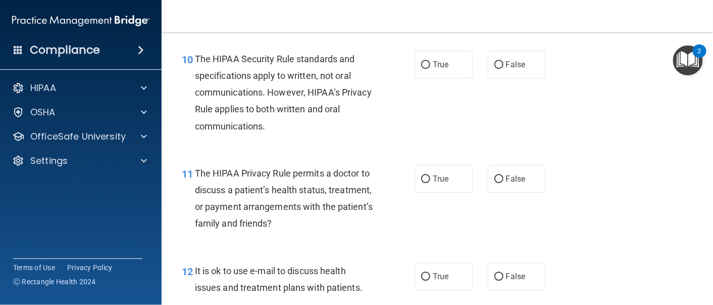
scroll to position [941, 0]
click at [522, 68] on label "False" at bounding box center [517, 64] width 58 height 28
click at [504, 68] on input "False" at bounding box center [499, 65] width 9 height 8
radio input "true"
click at [511, 174] on span "False" at bounding box center [516, 178] width 20 height 10
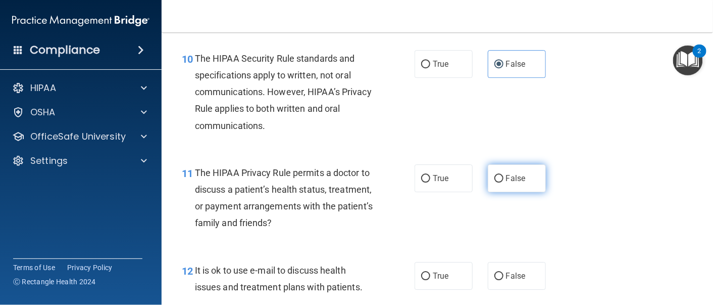
click at [504, 175] on input "False" at bounding box center [499, 179] width 9 height 8
radio input "true"
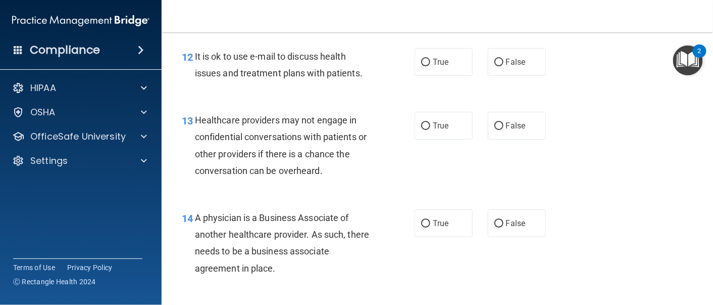
scroll to position [1155, 0]
click at [535, 60] on label "False" at bounding box center [517, 61] width 58 height 28
click at [504, 60] on input "False" at bounding box center [499, 62] width 9 height 8
radio input "true"
click at [439, 124] on span "True" at bounding box center [441, 125] width 16 height 10
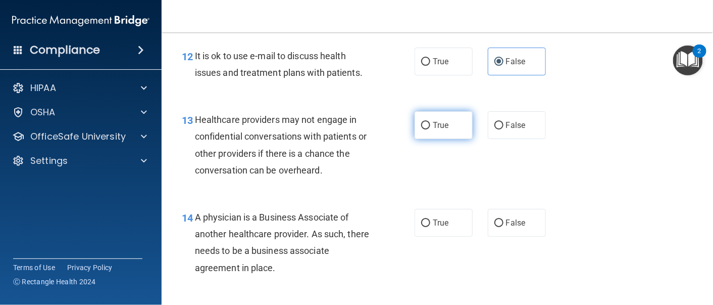
click at [430, 124] on input "True" at bounding box center [425, 126] width 9 height 8
radio input "true"
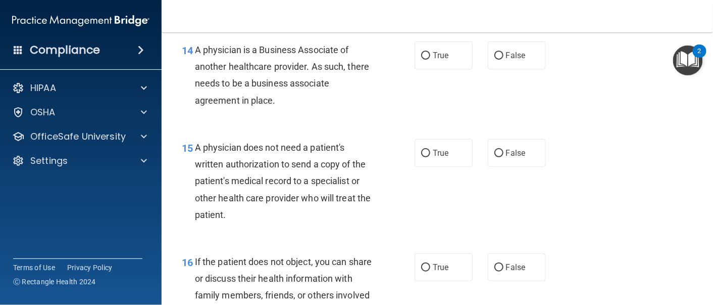
scroll to position [1322, 0]
click at [506, 58] on span "False" at bounding box center [516, 55] width 20 height 10
click at [501, 58] on input "False" at bounding box center [499, 56] width 9 height 8
radio input "true"
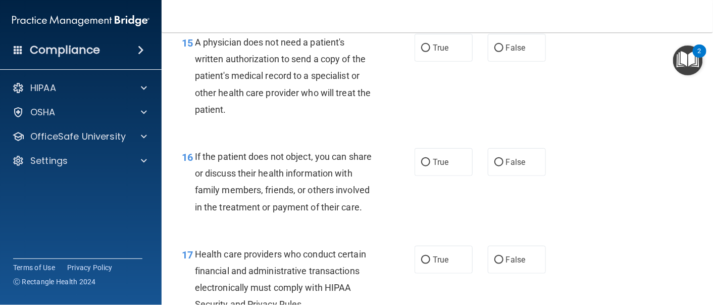
scroll to position [1428, 0]
click at [507, 51] on span "False" at bounding box center [516, 47] width 20 height 10
click at [504, 51] on input "False" at bounding box center [499, 48] width 9 height 8
radio input "true"
click at [436, 152] on label "True" at bounding box center [444, 161] width 58 height 28
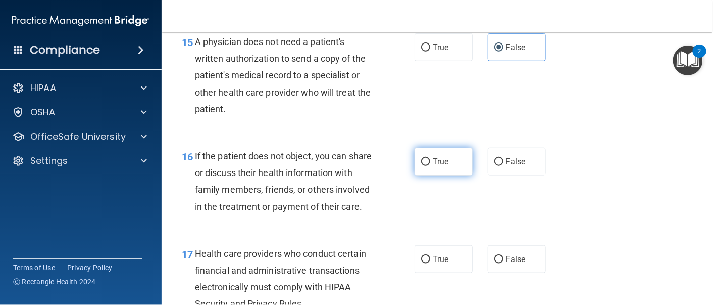
click at [430, 158] on input "True" at bounding box center [425, 162] width 9 height 8
radio input "true"
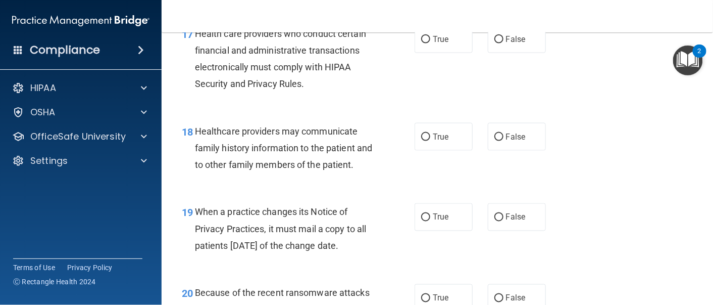
scroll to position [1648, 0]
click at [461, 71] on div "17 Health care providers who conduct certain financial and administrative trans…" at bounding box center [437, 60] width 526 height 97
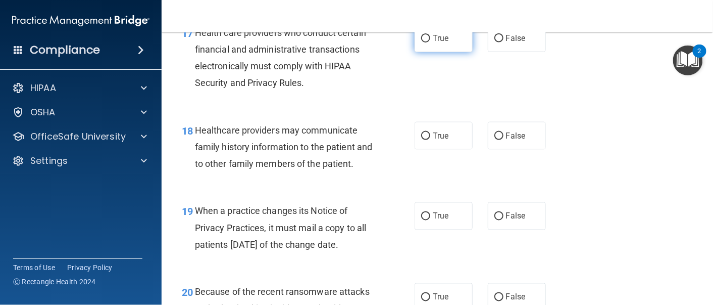
click at [440, 43] on span "True" at bounding box center [441, 38] width 16 height 10
click at [430, 42] on input "True" at bounding box center [425, 39] width 9 height 8
radio input "true"
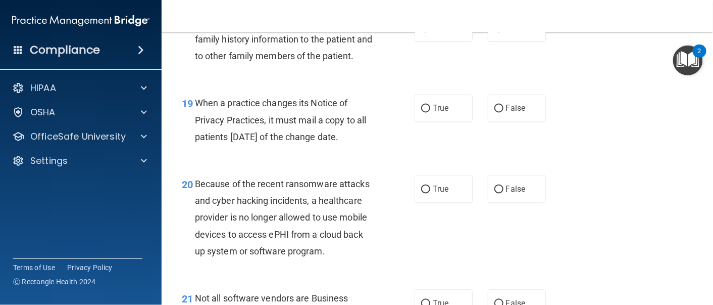
scroll to position [1756, 0]
click at [503, 41] on label "False" at bounding box center [517, 28] width 58 height 28
click at [503, 32] on input "False" at bounding box center [499, 28] width 9 height 8
radio input "true"
click at [505, 122] on label "False" at bounding box center [517, 108] width 58 height 28
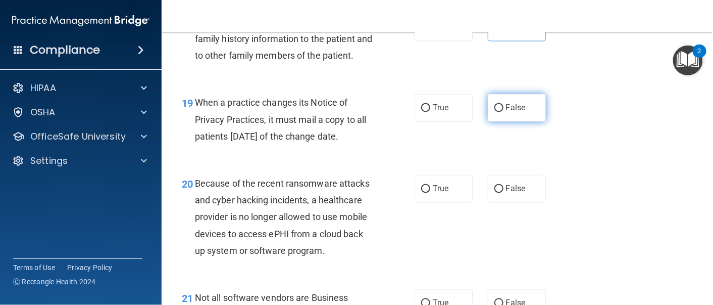
click at [504, 112] on input "False" at bounding box center [499, 109] width 9 height 8
radio input "true"
click at [498, 203] on label "False" at bounding box center [517, 189] width 58 height 28
click at [498, 193] on input "False" at bounding box center [499, 189] width 9 height 8
radio input "true"
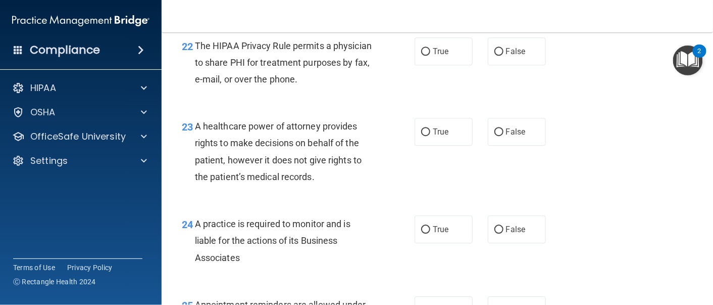
scroll to position [2073, 0]
radio input "true"
click at [499, 65] on label "False" at bounding box center [517, 51] width 58 height 28
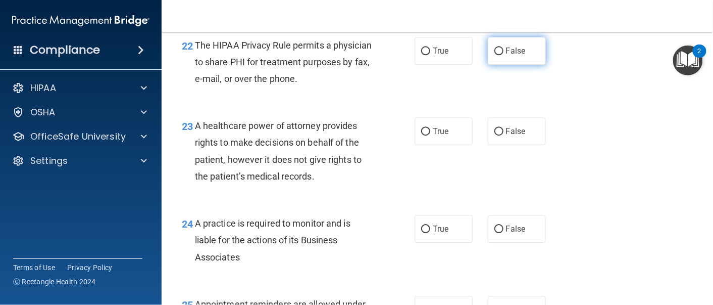
click at [499, 55] on input "False" at bounding box center [499, 51] width 9 height 8
radio input "true"
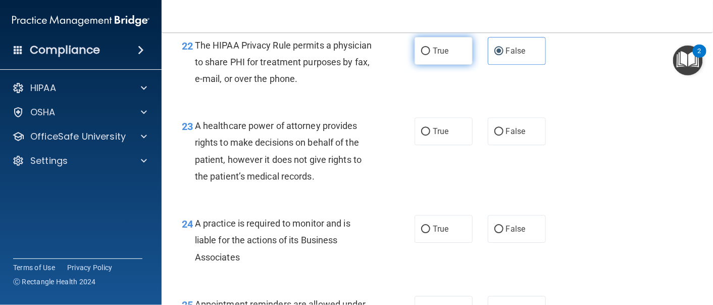
click at [433, 56] on span "True" at bounding box center [441, 51] width 16 height 10
click at [430, 55] on input "True" at bounding box center [425, 51] width 9 height 8
radio input "true"
radio input "false"
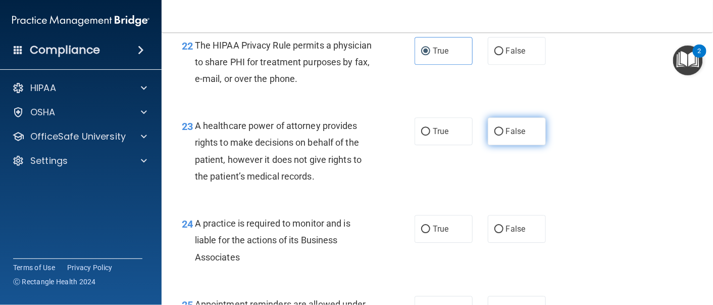
click at [495, 145] on label "False" at bounding box center [517, 131] width 58 height 28
click at [495, 135] on input "False" at bounding box center [499, 132] width 9 height 8
radio input "true"
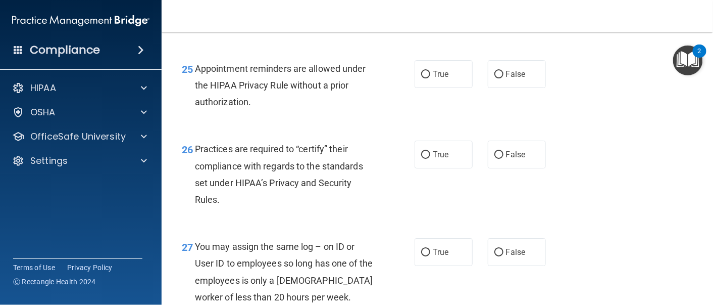
scroll to position [2308, 0]
radio input "true"
click at [435, 78] on span "True" at bounding box center [441, 74] width 16 height 10
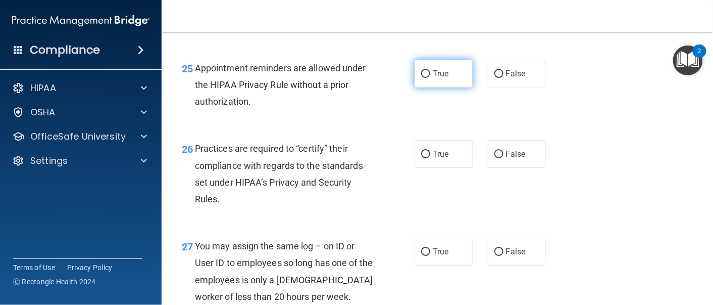
click at [430, 78] on input "True" at bounding box center [425, 74] width 9 height 8
radio input "true"
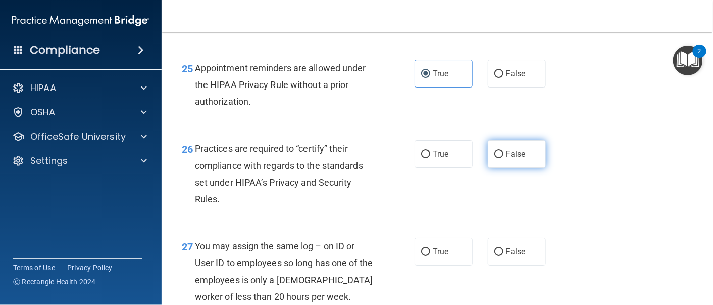
click at [504, 168] on label "False" at bounding box center [517, 154] width 58 height 28
click at [504, 158] on input "False" at bounding box center [499, 155] width 9 height 8
radio input "true"
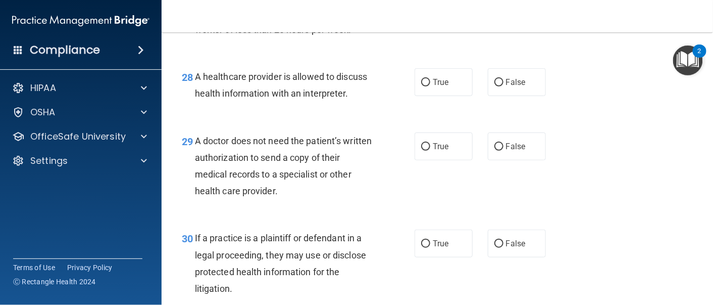
scroll to position [2576, 0]
radio input "true"
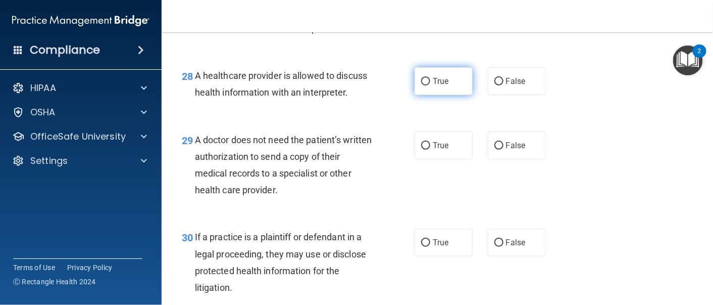
click at [448, 95] on label "True" at bounding box center [444, 81] width 58 height 28
click at [430, 85] on input "True" at bounding box center [425, 82] width 9 height 8
radio input "true"
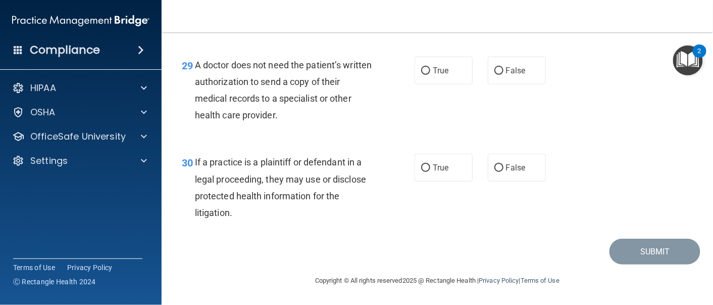
scroll to position [2712, 0]
click at [499, 82] on label "False" at bounding box center [517, 71] width 58 height 28
click at [499, 75] on input "False" at bounding box center [499, 71] width 9 height 8
radio input "true"
click at [441, 172] on span "True" at bounding box center [441, 168] width 16 height 10
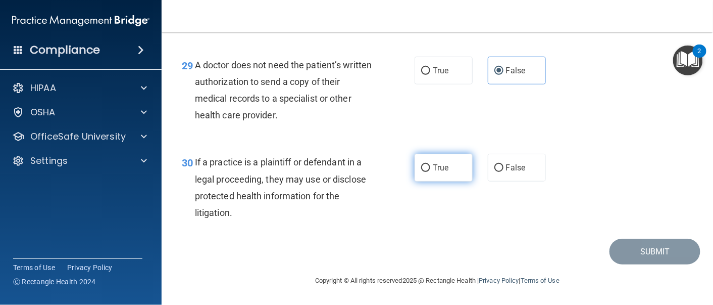
click at [430, 172] on input "True" at bounding box center [425, 168] width 9 height 8
radio input "true"
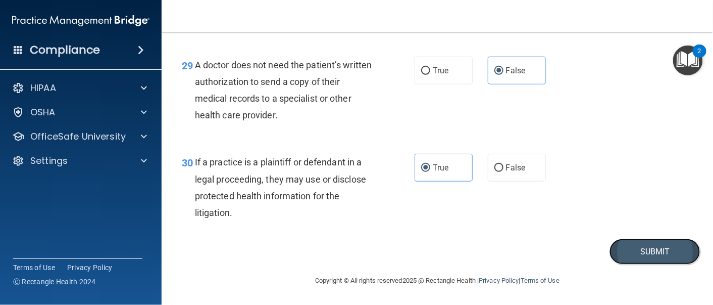
click at [625, 259] on button "Submit" at bounding box center [655, 251] width 91 height 26
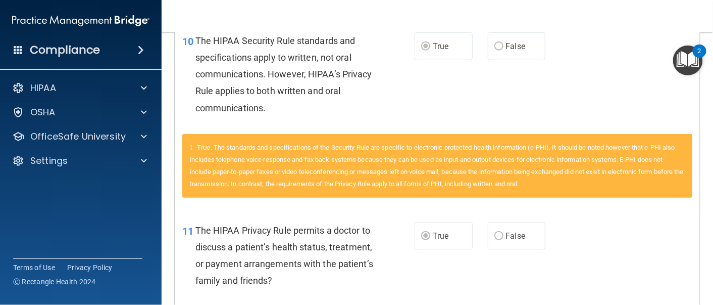
scroll to position [251, 0]
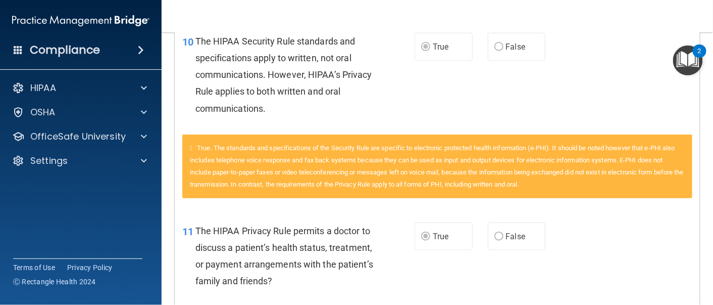
click at [700, 68] on img "Open Resource Center, 2 new notifications" at bounding box center [688, 60] width 30 height 30
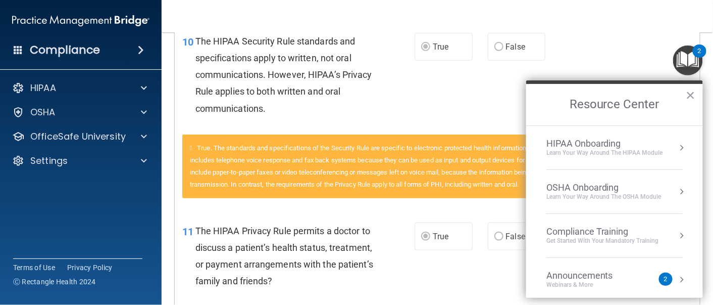
click at [619, 143] on div "HIPAA Onboarding" at bounding box center [605, 143] width 117 height 11
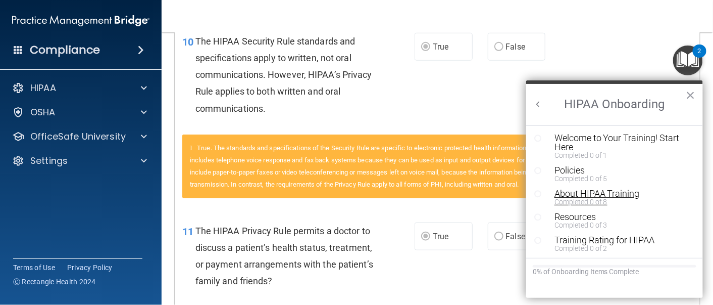
scroll to position [0, 0]
click at [577, 139] on div "Welcome to Your Training! Start Here" at bounding box center [617, 143] width 125 height 18
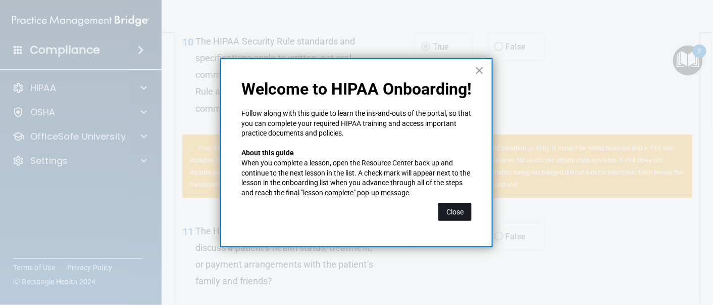
click at [458, 207] on button "Close" at bounding box center [454, 212] width 33 height 18
